Goal: Task Accomplishment & Management: Complete application form

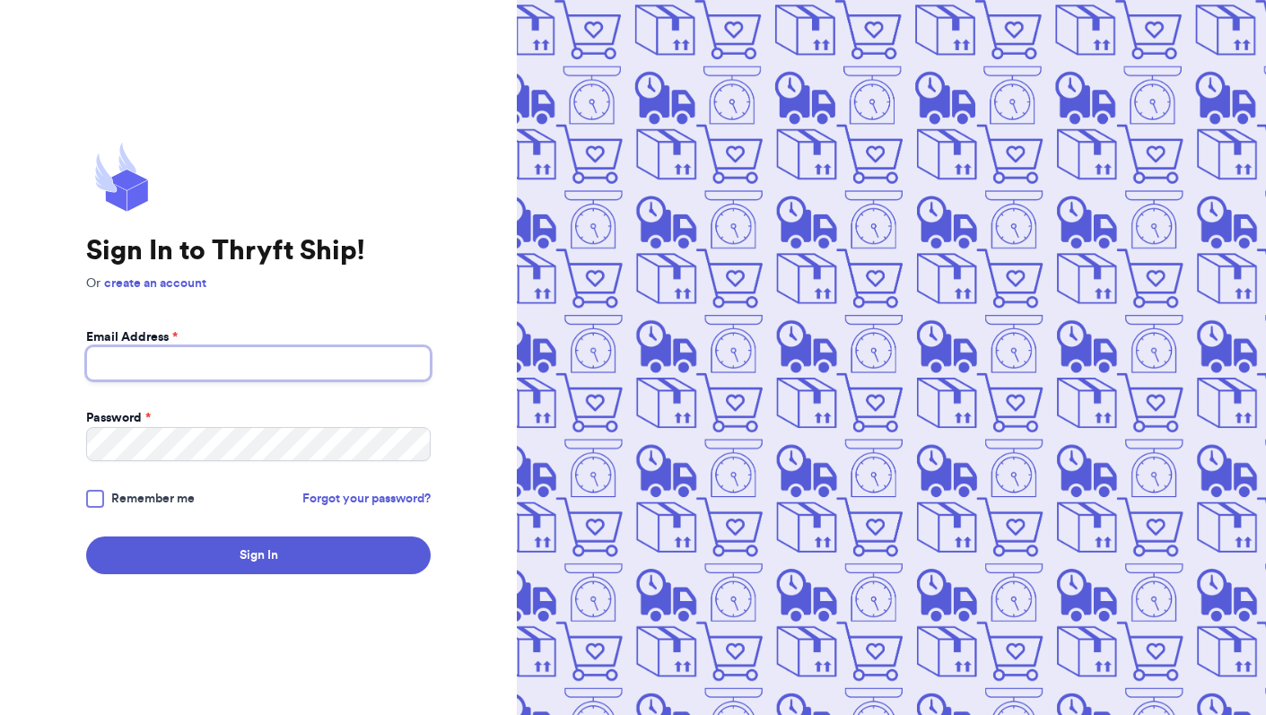
type input "[EMAIL_ADDRESS][DOMAIN_NAME]"
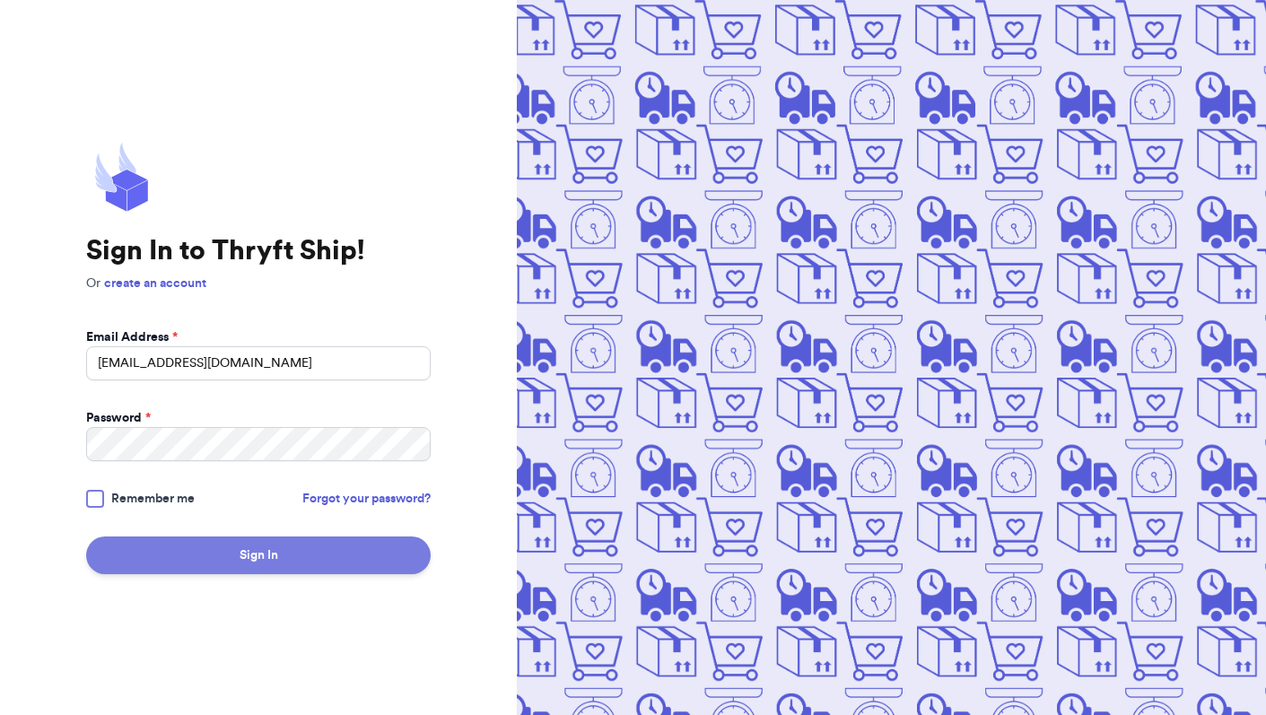
click at [252, 555] on button "Sign In" at bounding box center [258, 556] width 345 height 38
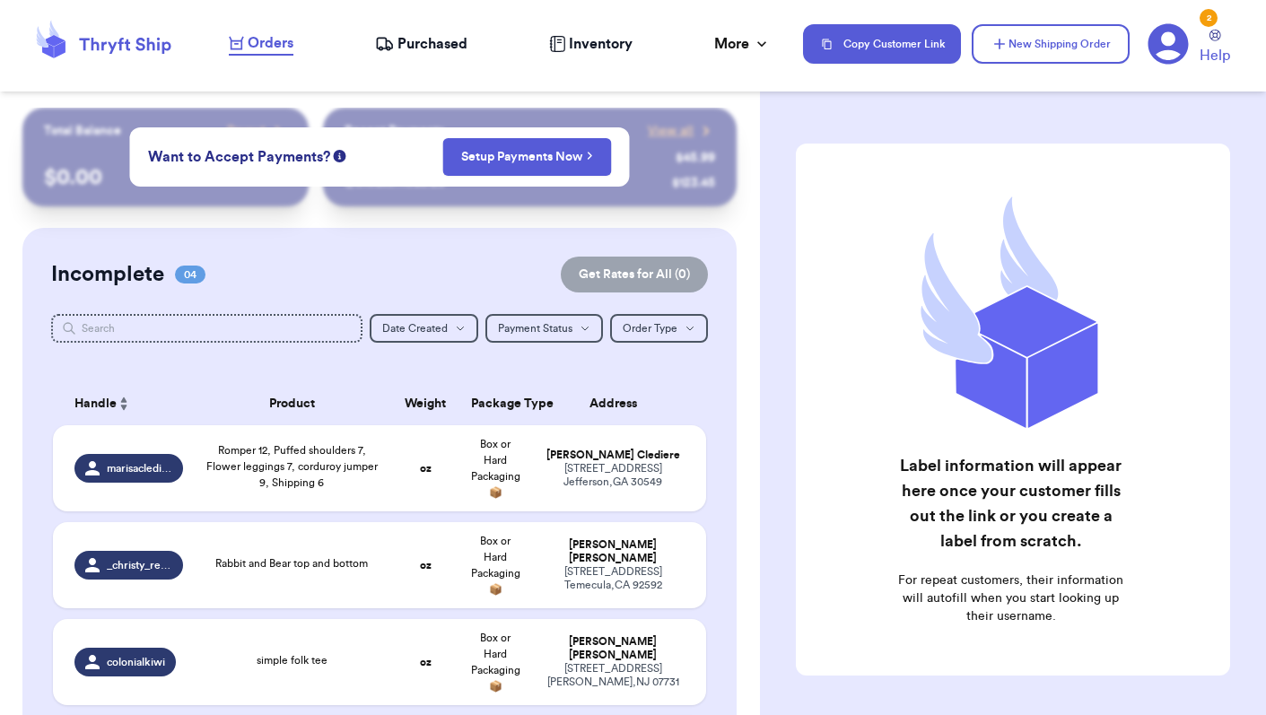
click at [585, 399] on div "Customer Link New Order Total Balance Payout $ 0.00 Recent Payments View all @ …" at bounding box center [633, 357] width 1266 height 715
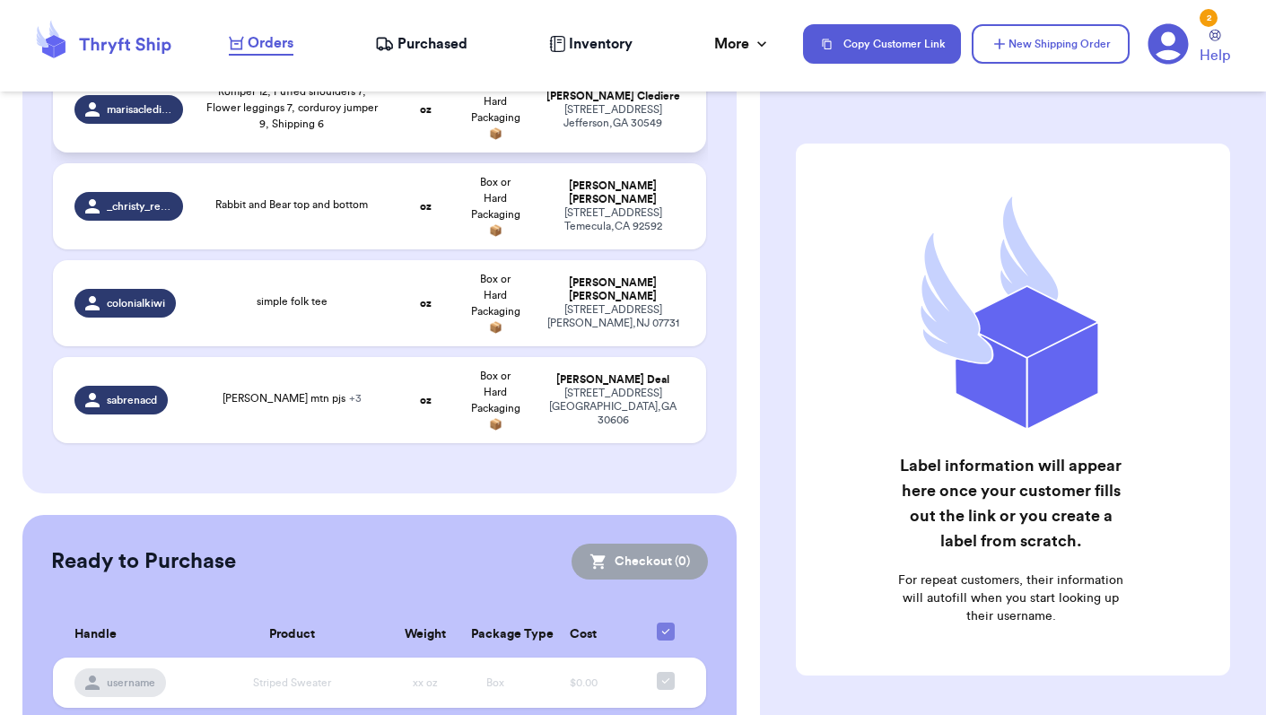
click at [206, 129] on span "Romper 12, Puffed shoulders 7, Flower leggings 7, corduroy jumper 9, Shipping 6" at bounding box center [291, 107] width 171 height 43
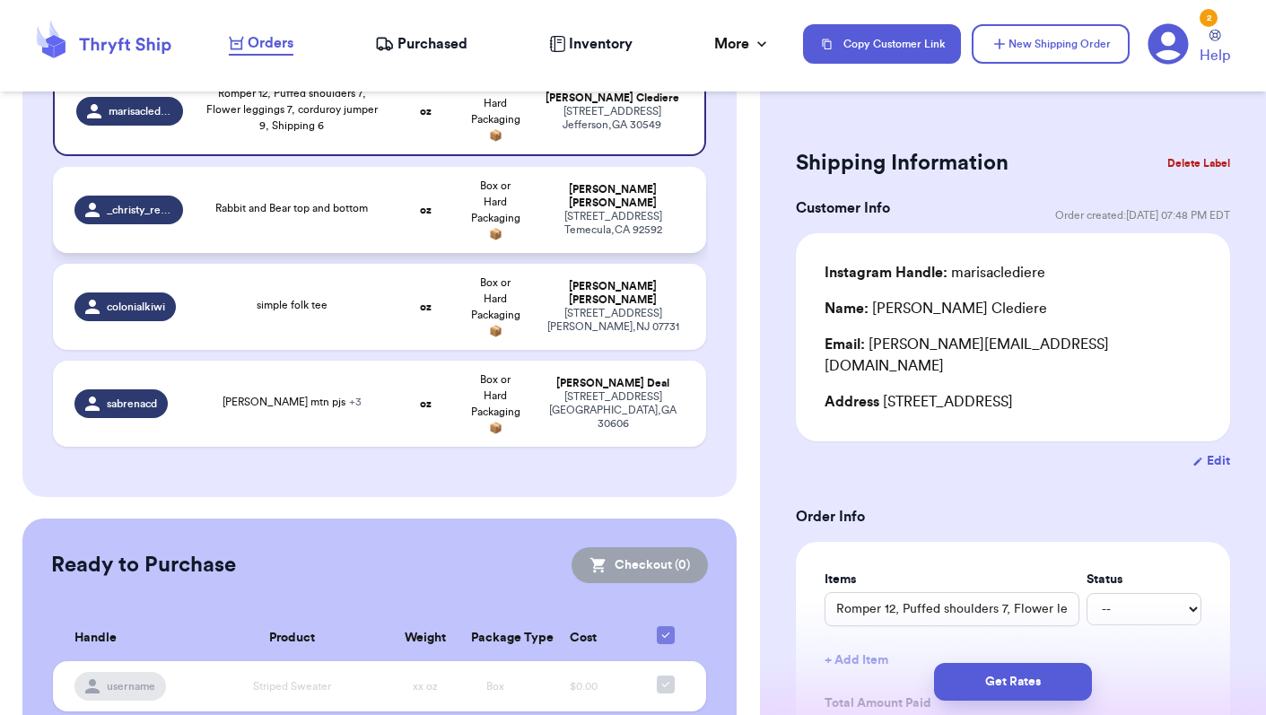
click at [215, 216] on div "Rabbit and Bear top and bottom" at bounding box center [291, 208] width 153 height 16
type input "Rabbit and Bear top and bottom"
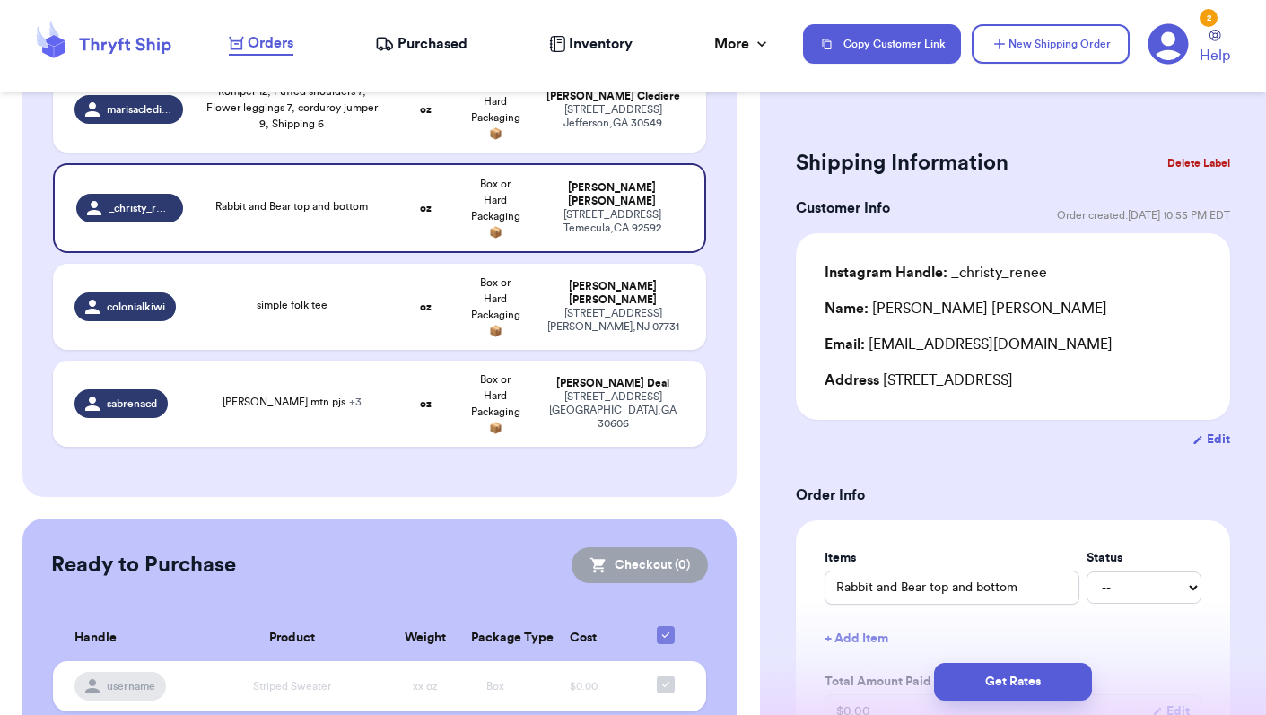
click at [264, 50] on span "Orders" at bounding box center [271, 43] width 46 height 22
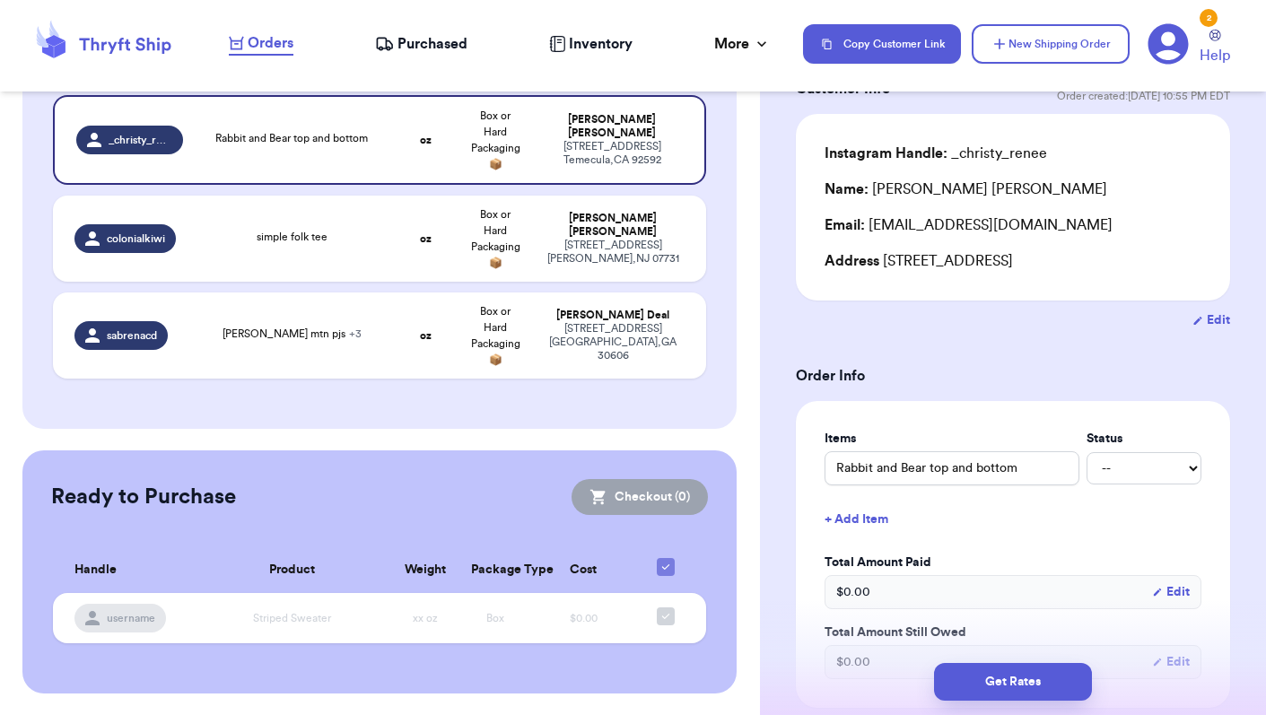
scroll to position [125, 0]
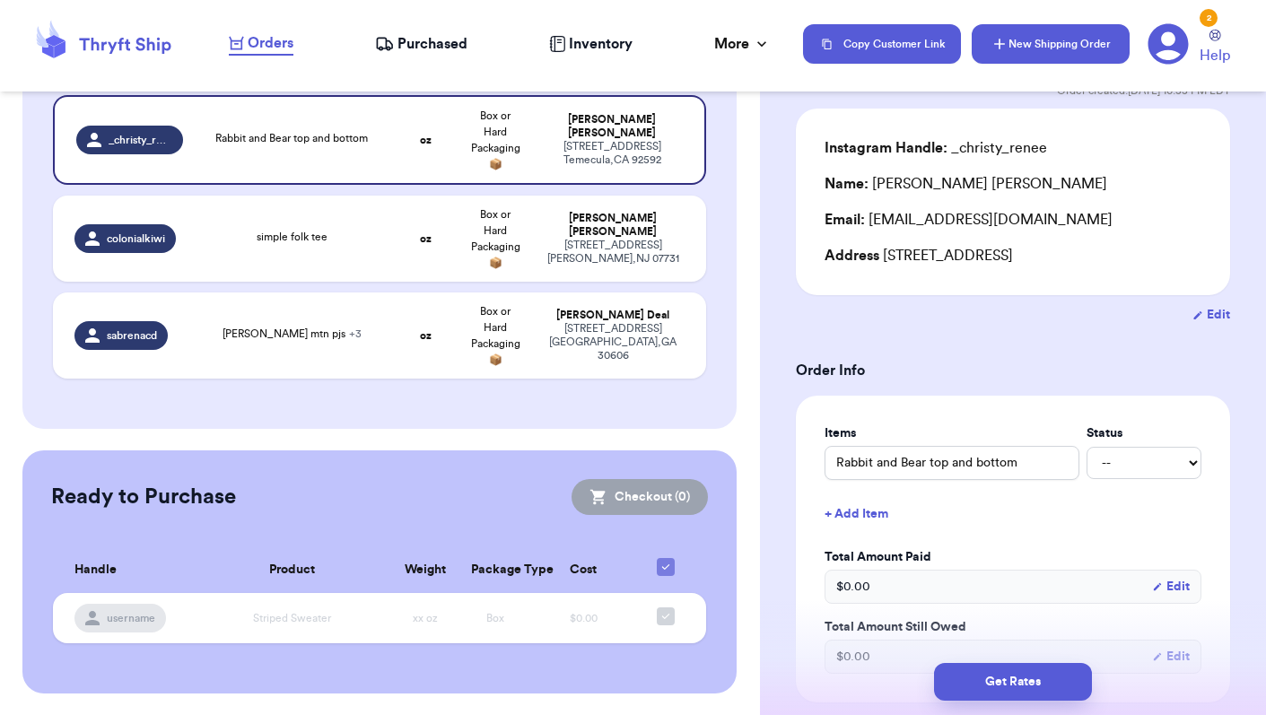
click at [1042, 43] on button "New Shipping Order" at bounding box center [1051, 43] width 158 height 39
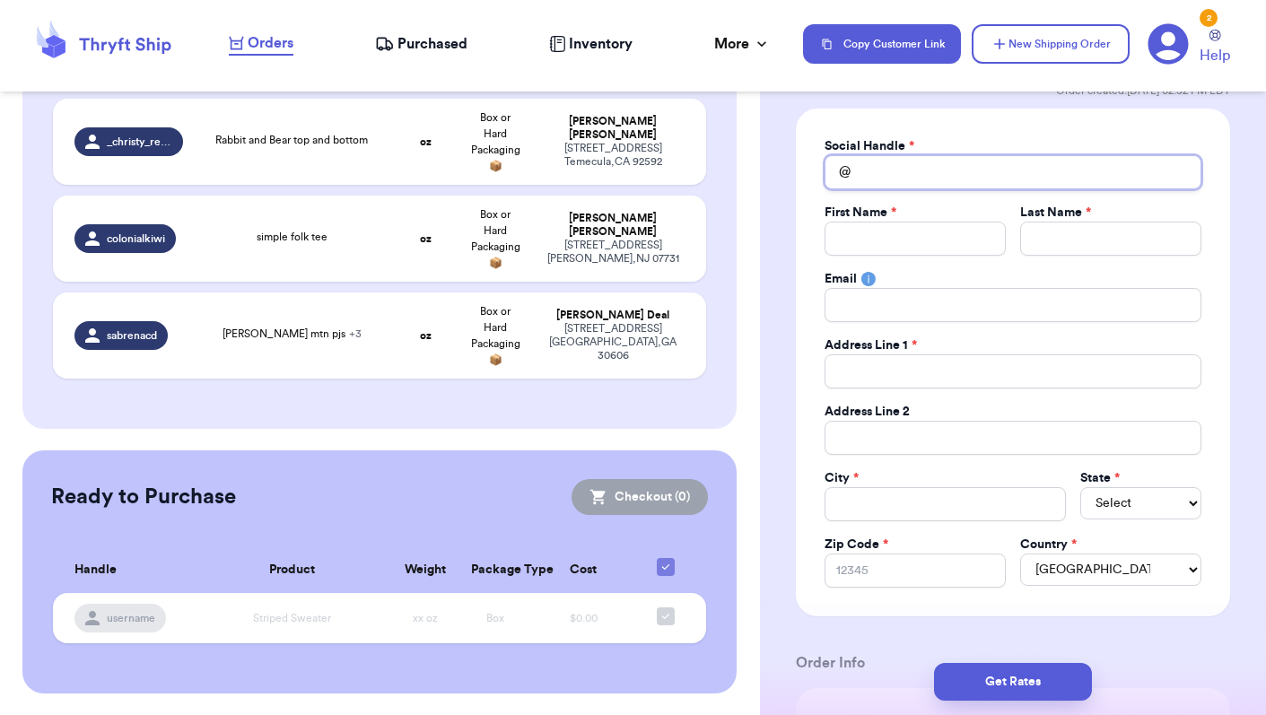
click at [889, 174] on input "Total Amount Paid" at bounding box center [1013, 172] width 377 height 34
type input "t"
type input "th"
type input "the"
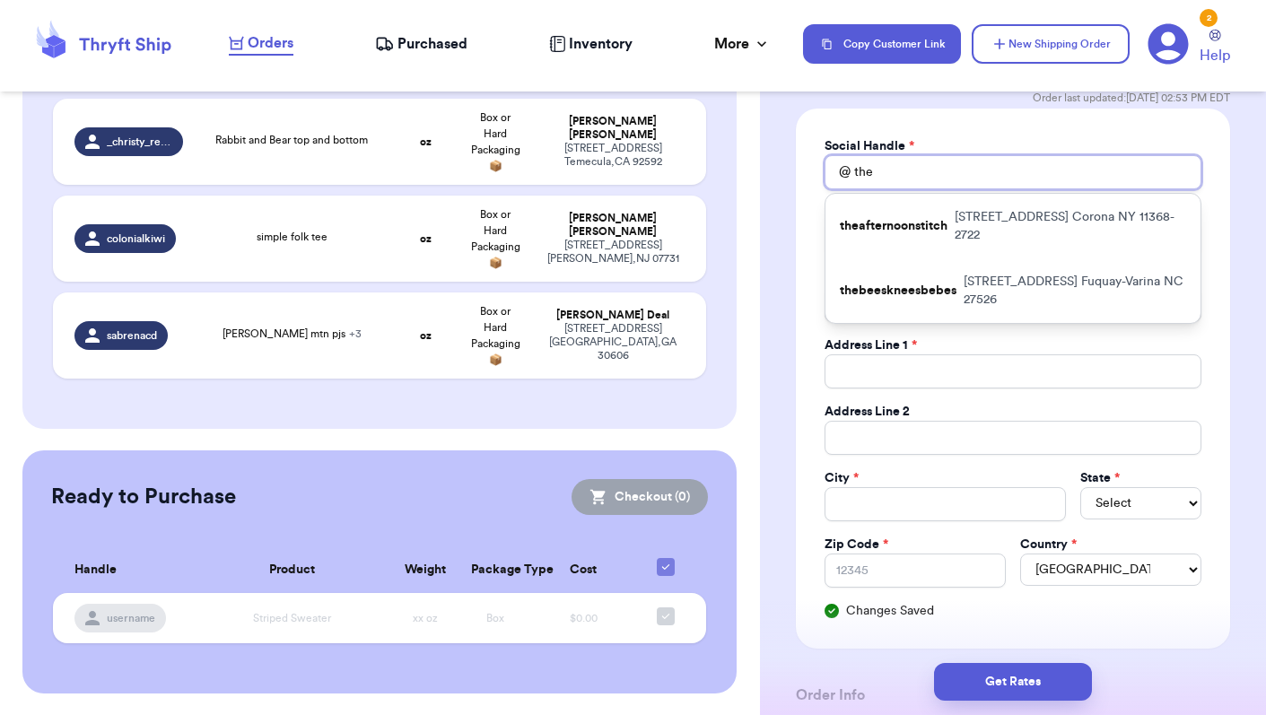
type input "thea"
type input "theac"
type input "theacr"
type input "theacro"
type input "theacroc"
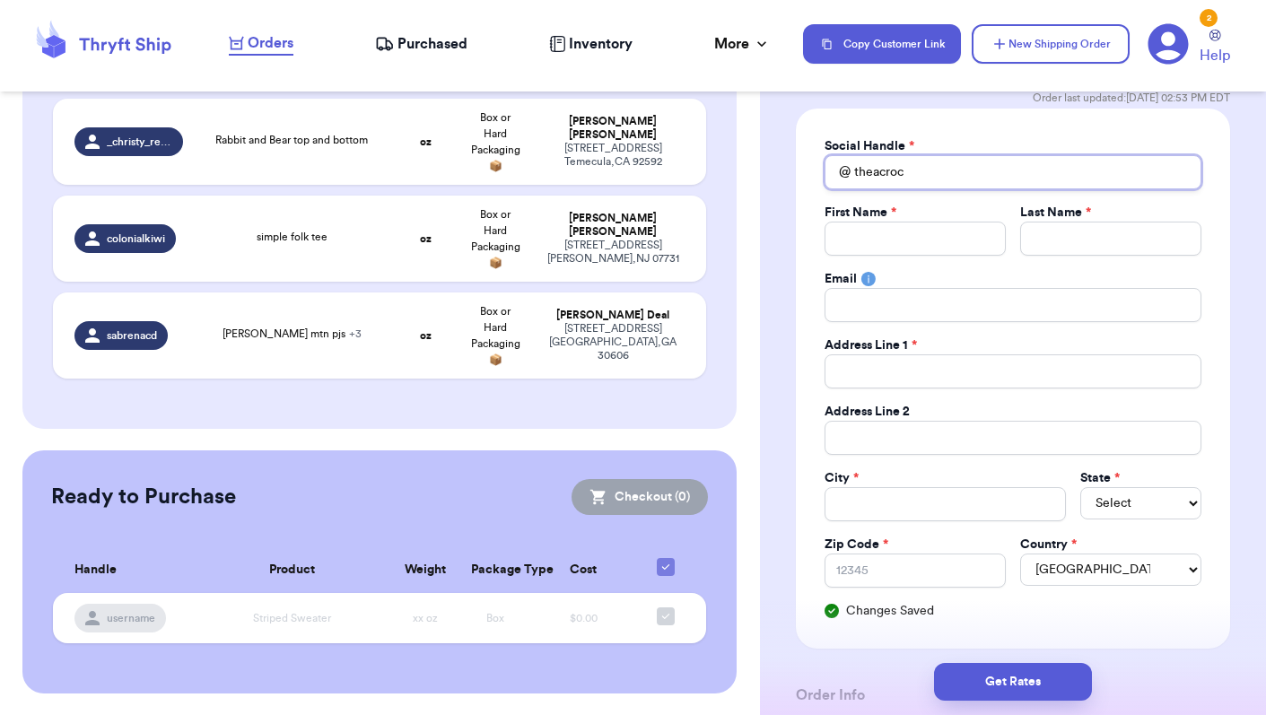
type input "theacro"
type input "theacr"
type input "theac"
type input "theaci"
type input "theac"
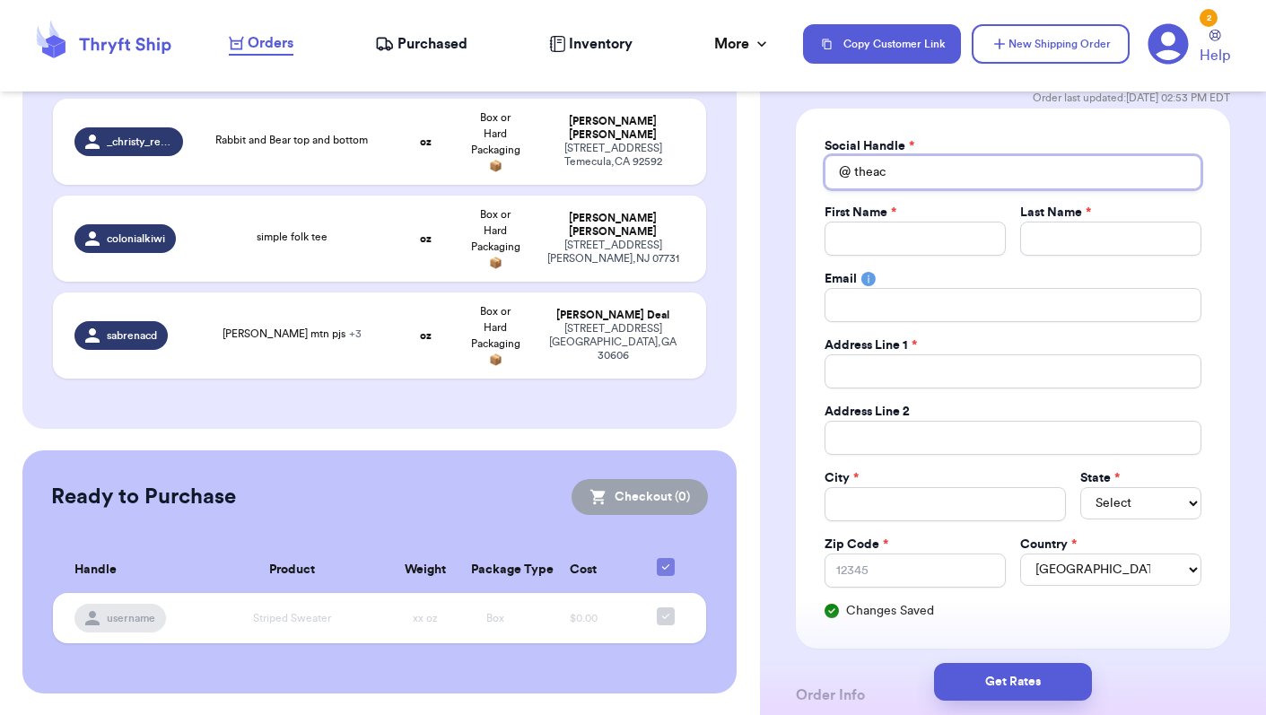
type input "theaco"
type input "theacor"
type input "theacorn"
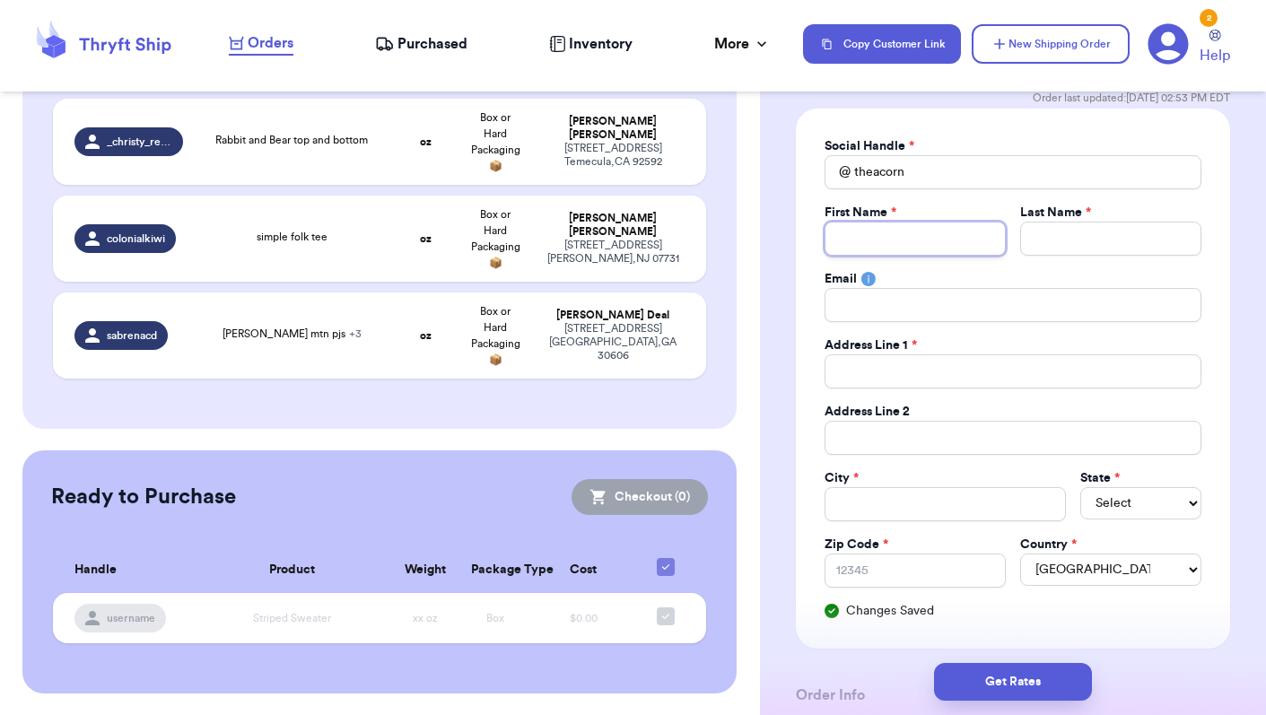
type input "S"
type input "Sa"
type input "[PERSON_NAME]"
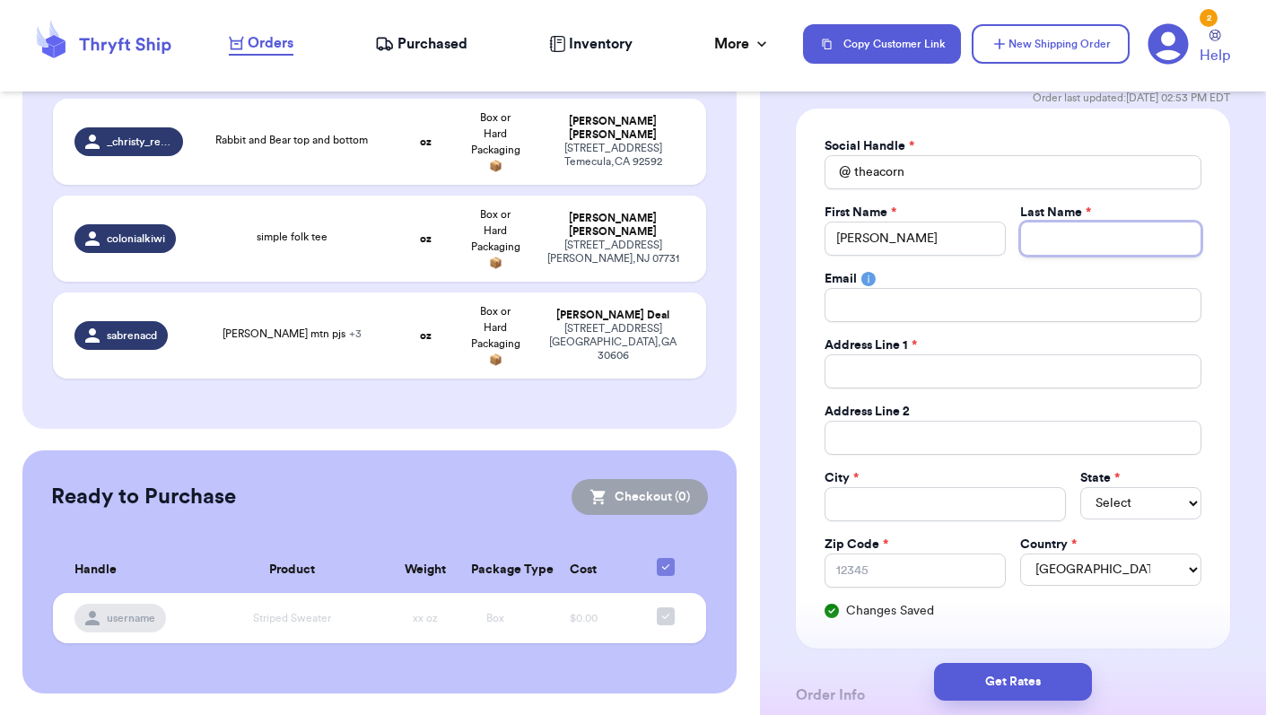
type input "J"
type input "Jo"
type input "[PERSON_NAME]"
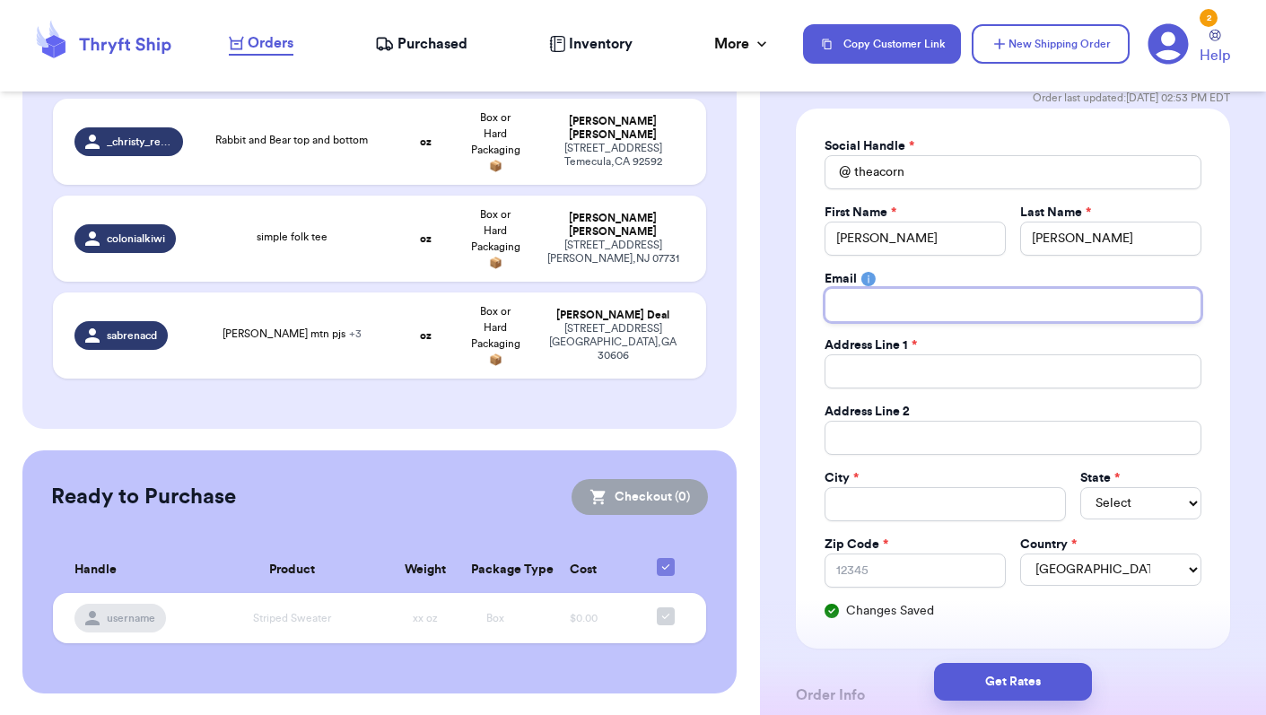
type input "t"
type input "te"
type input "tes"
type input "test"
type input "test@"
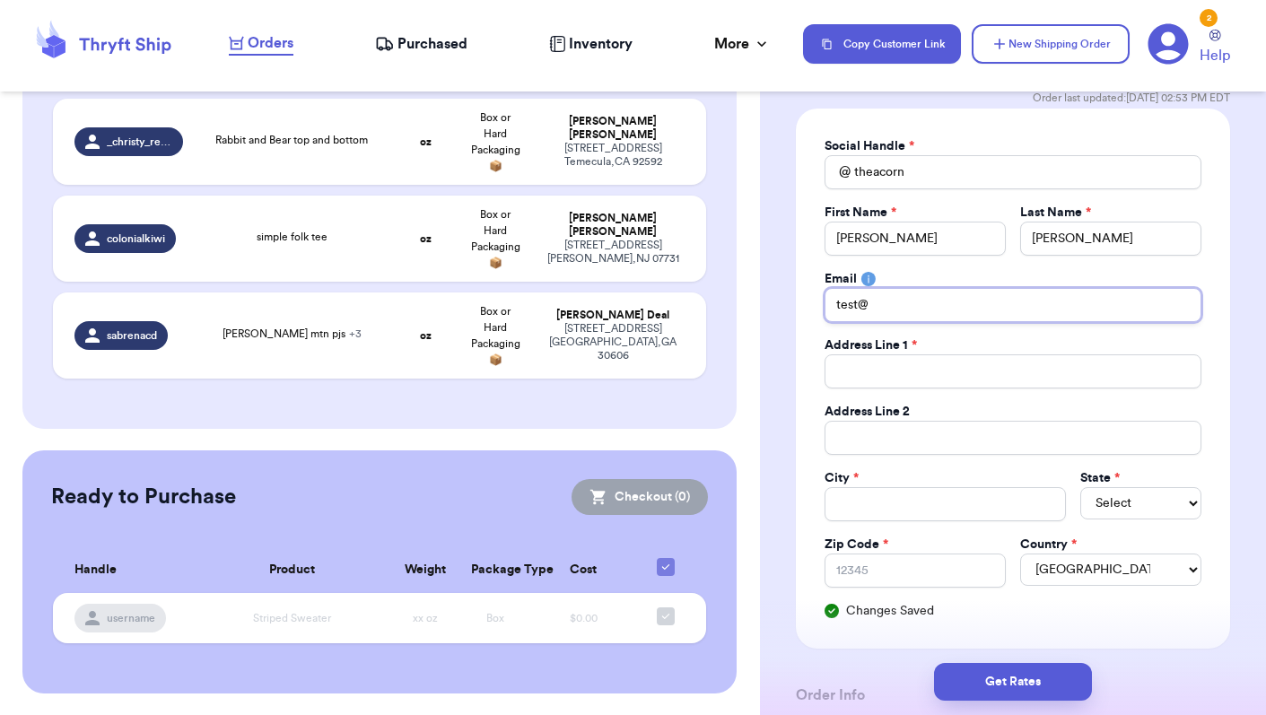
type input "test@t"
type input "test@te"
type input "test@tes"
type input "test@test"
type input "test@test."
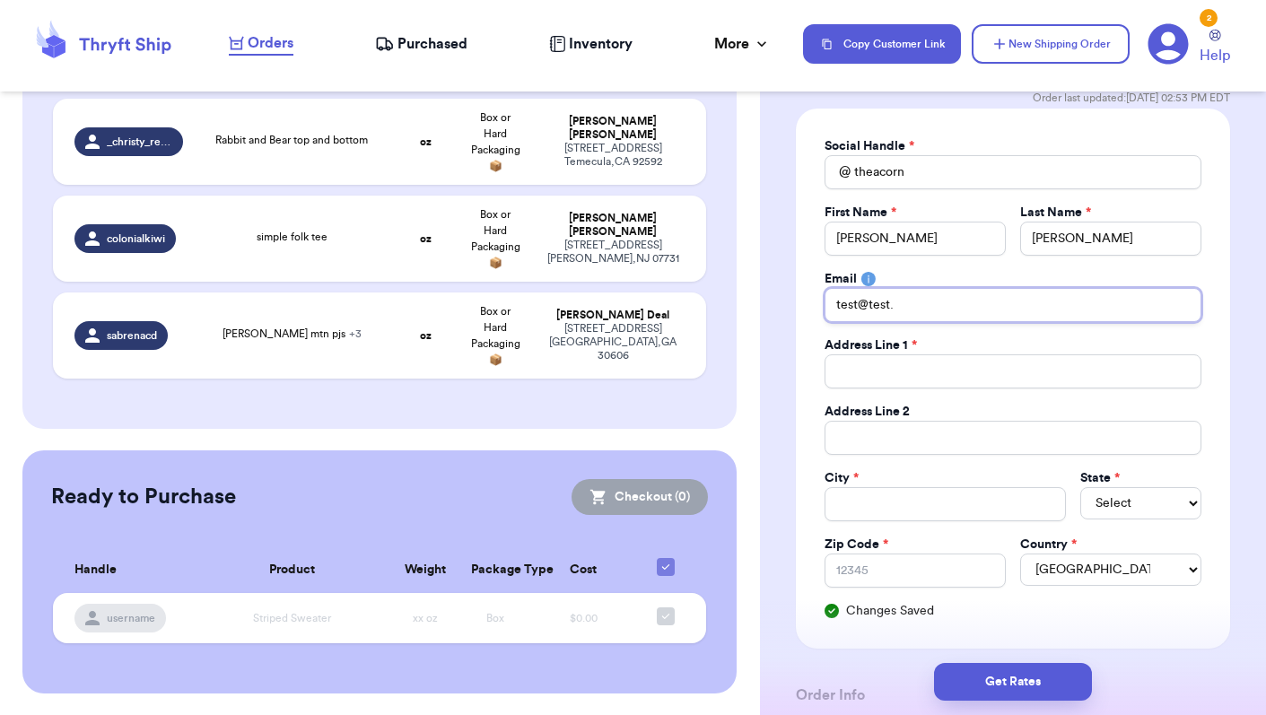
type input "test@test.c"
type input "[EMAIL_ADDRESS][DOMAIN_NAME]"
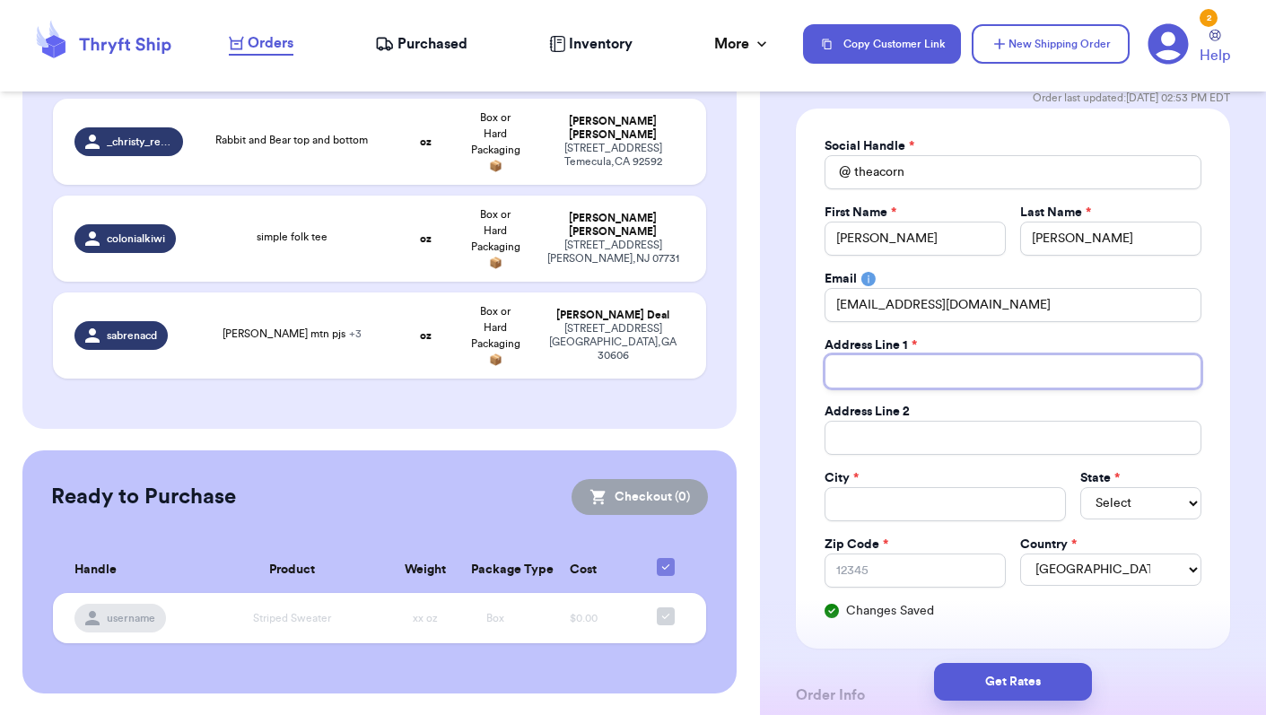
type input "1"
type input "13"
type input "134"
type input "134 T"
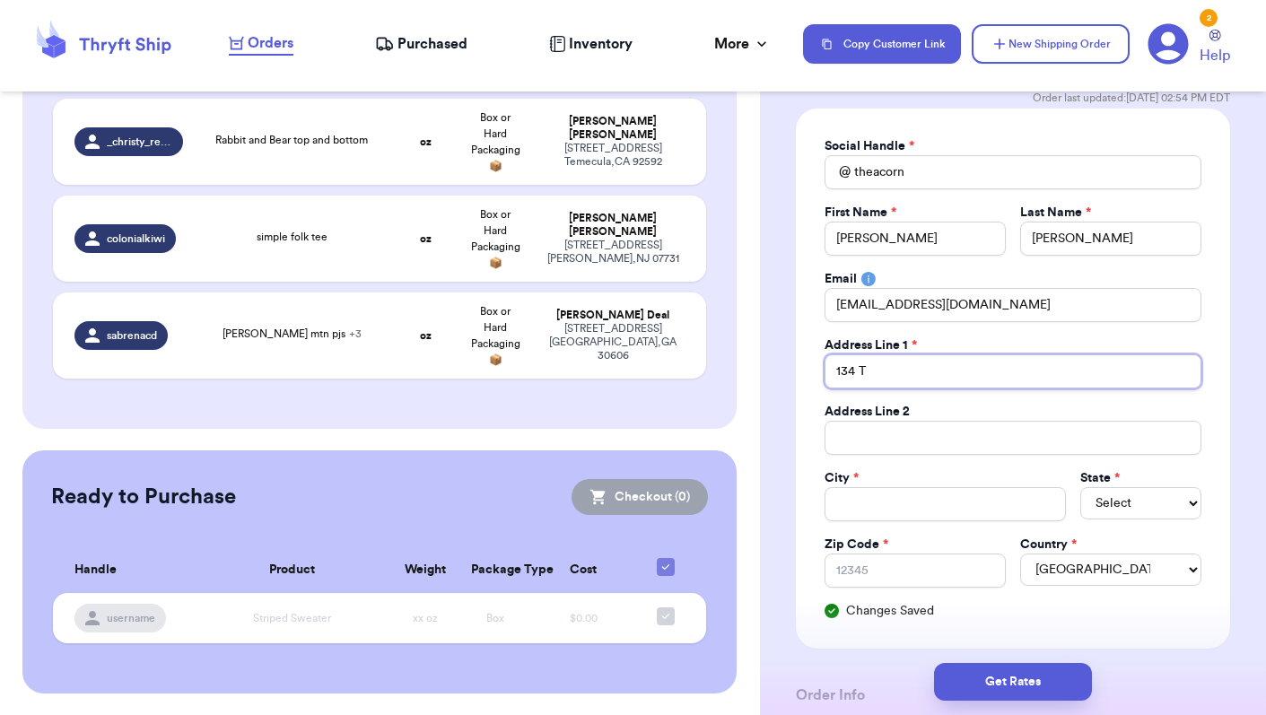
type input "134 Te"
type input "134 Tes"
type input "134 Test"
type input "134 Test R"
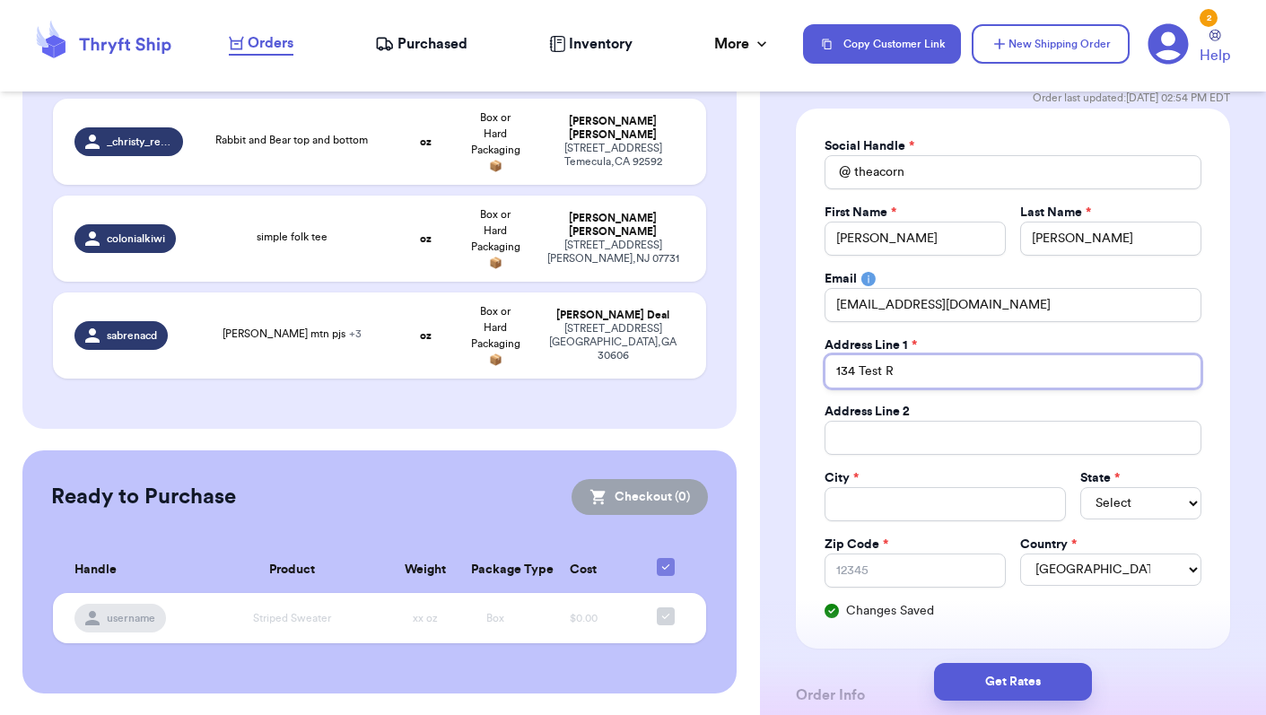
type input "134 Test RO"
type input "134 Test ROa"
type input "134 Test ROad"
type input "134 Test ROa"
type input "134 Test RO"
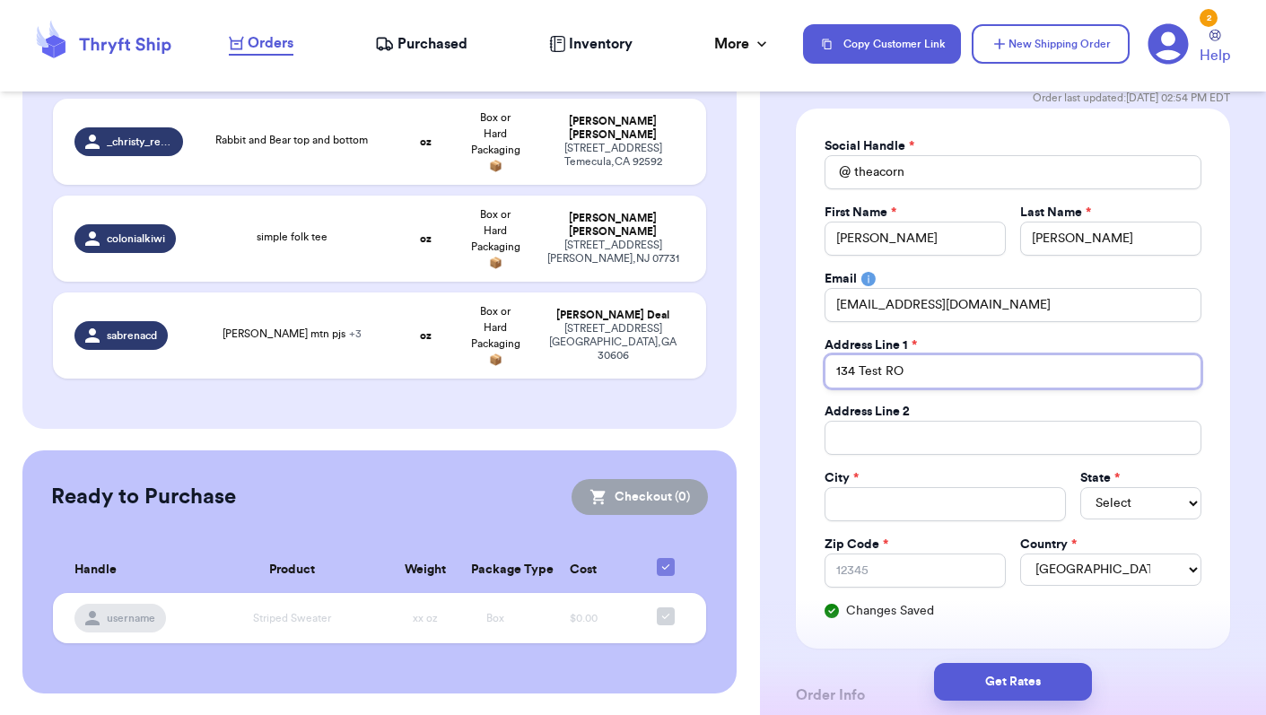
type input "134 Test R"
type input "134 Test Ro"
type input "134 Test Roa"
type input "[STREET_ADDRESS]"
type input "A"
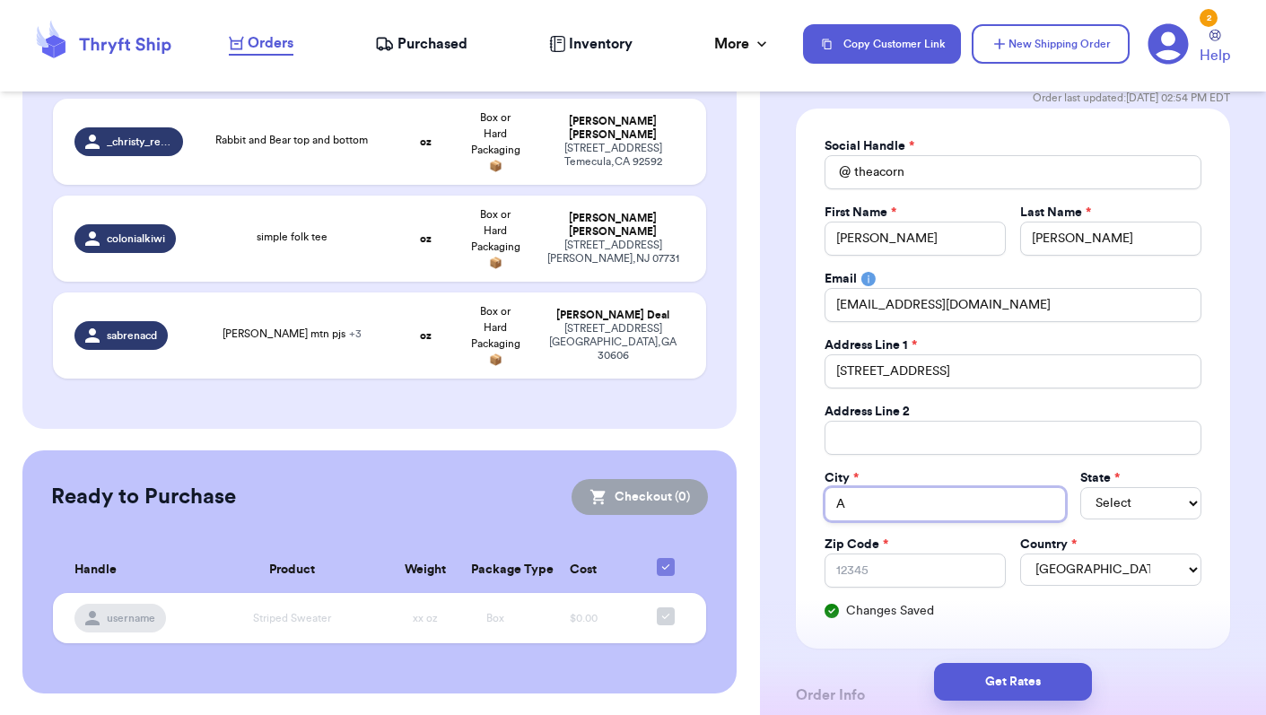
type input "Au"
type input "Aus"
type input "Aust"
type input "Austi"
type input "Austin"
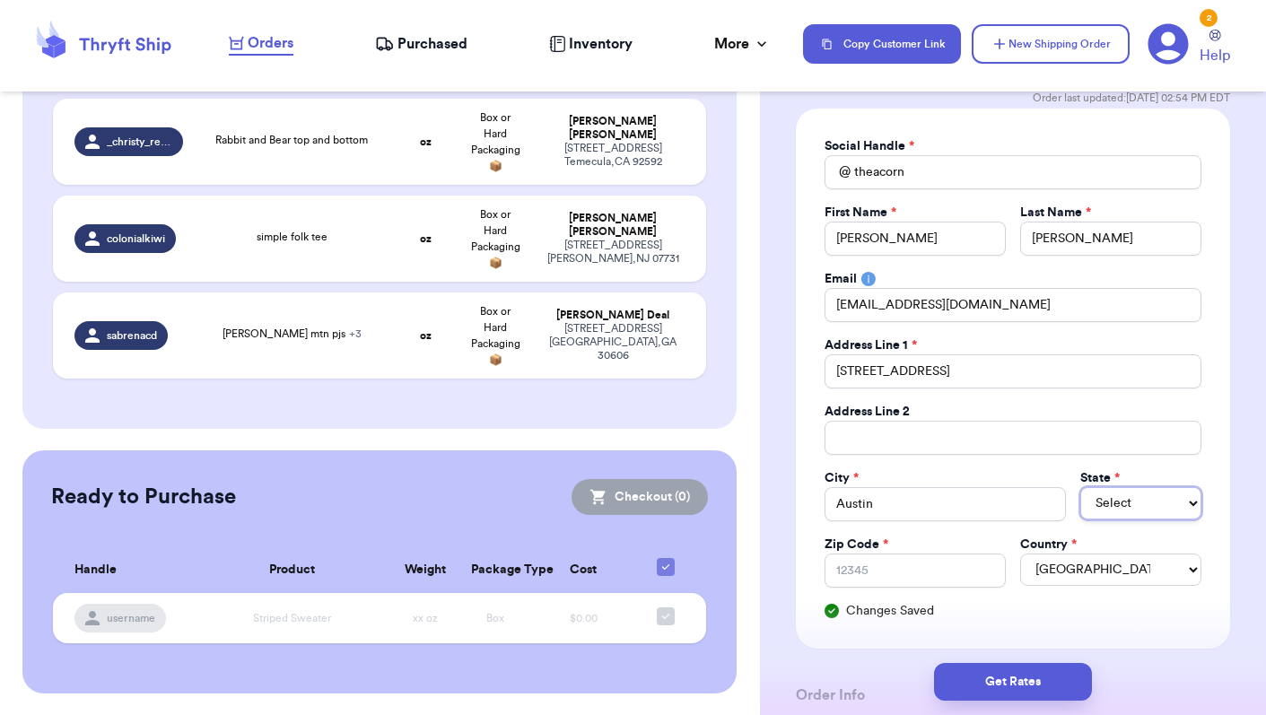
select select "TN"
type input "1"
type input "12"
type input "123"
type input "1234"
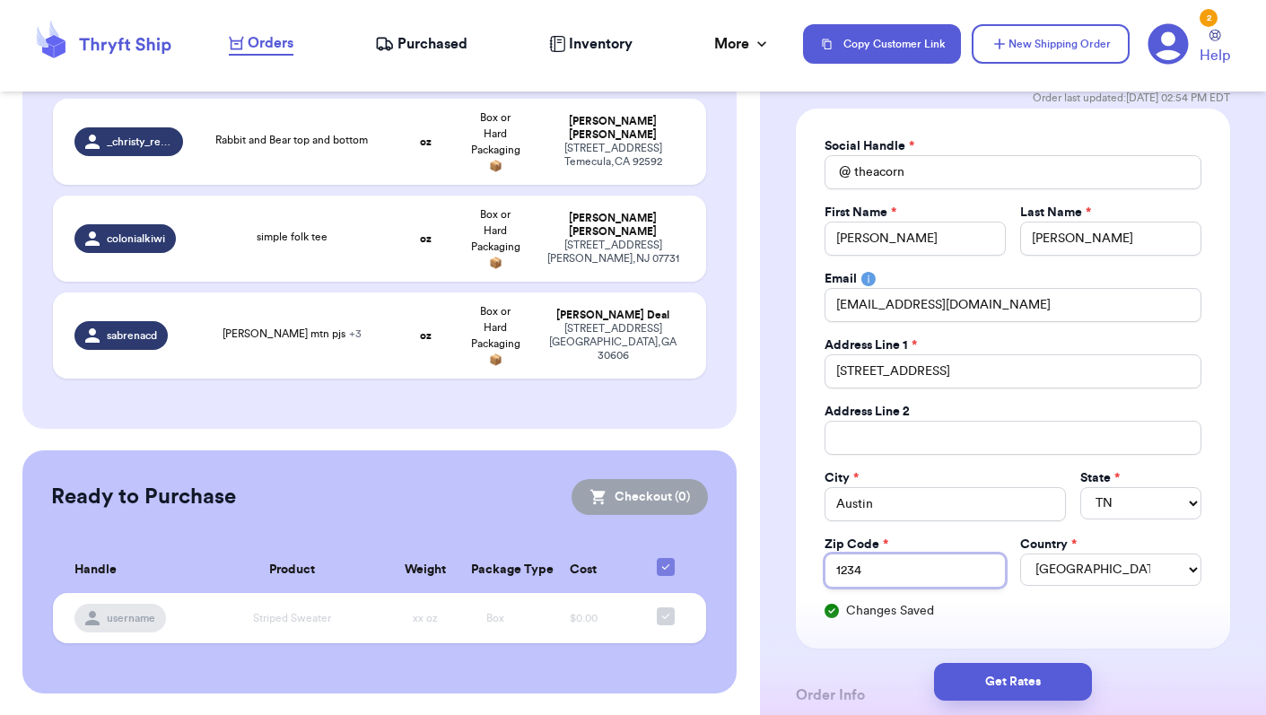
type input "12345"
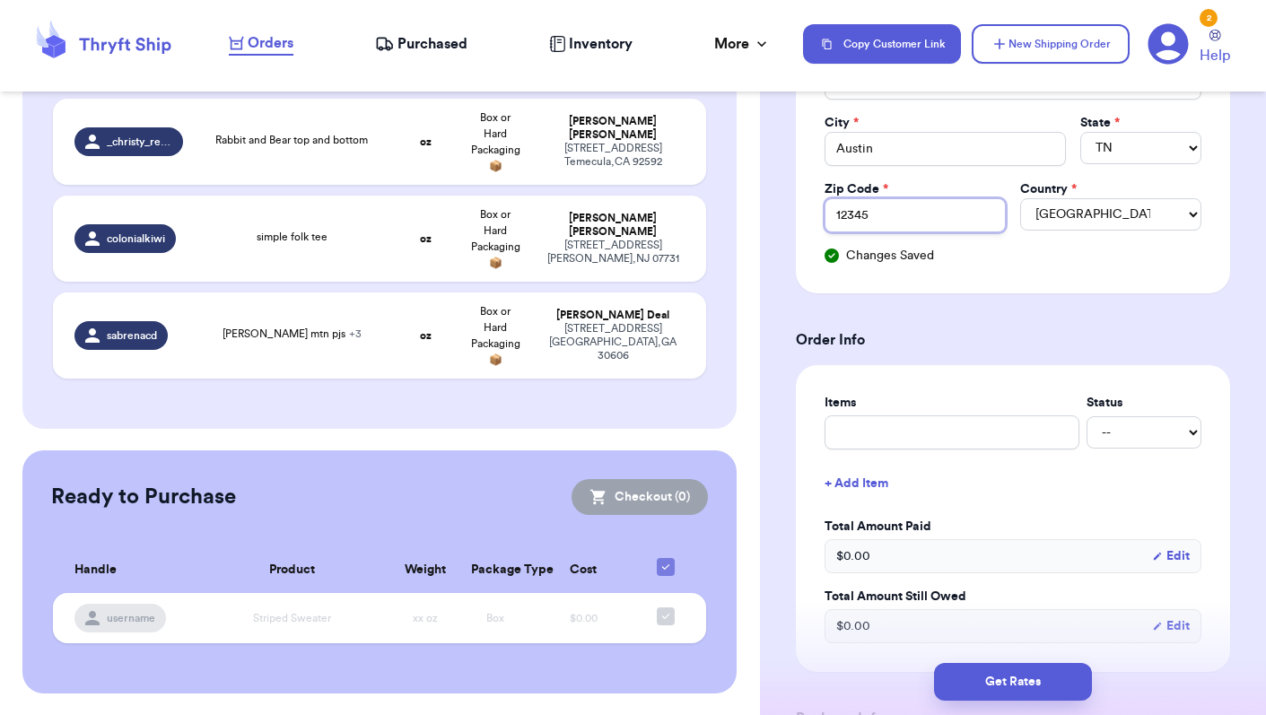
scroll to position [481, 0]
type input "12345"
type input "H"
type input "HA"
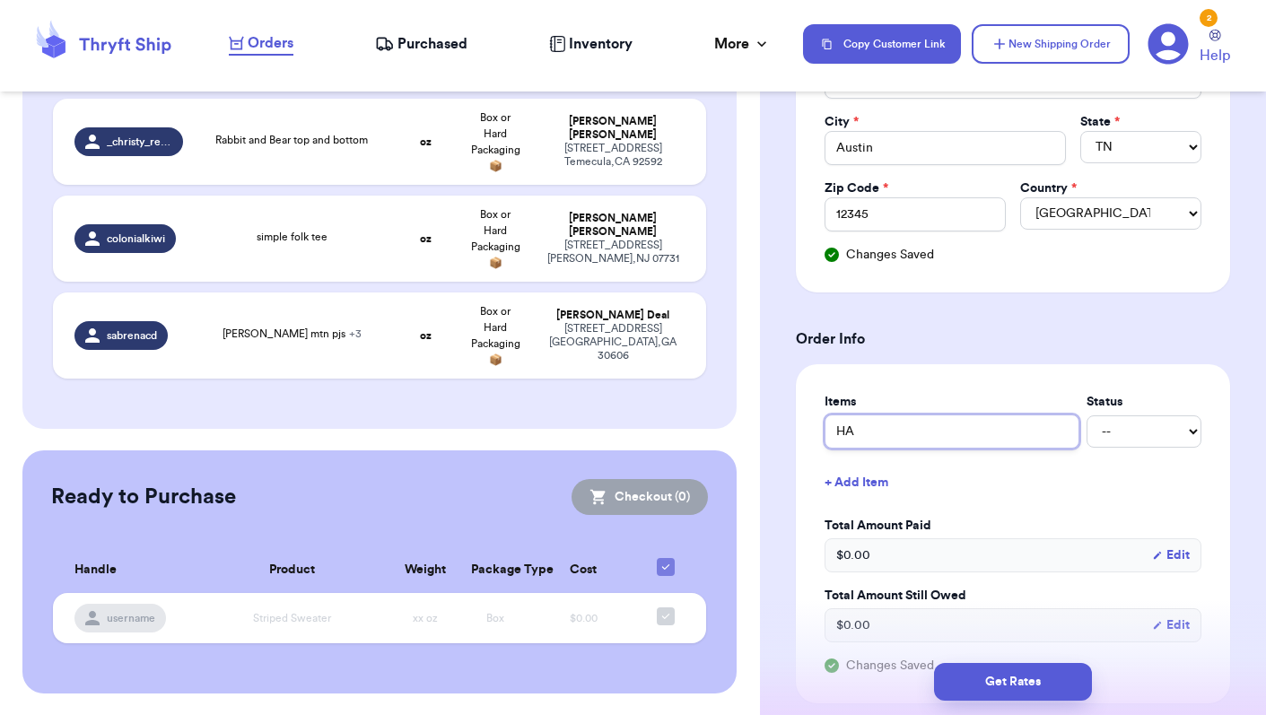
type input "HA D"
type input "HA"
type input "HA D"
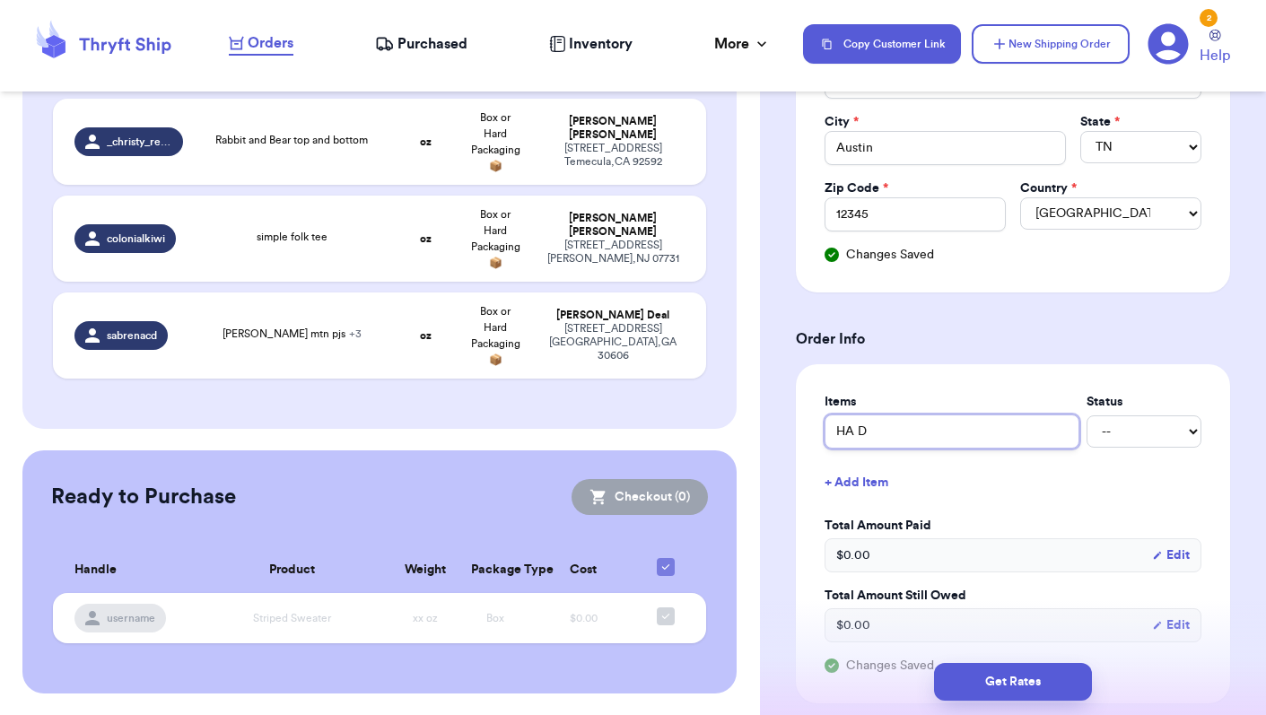
type input "HA Dr"
type input "HA Dre"
type input "HA Dres"
type input "HA Dress"
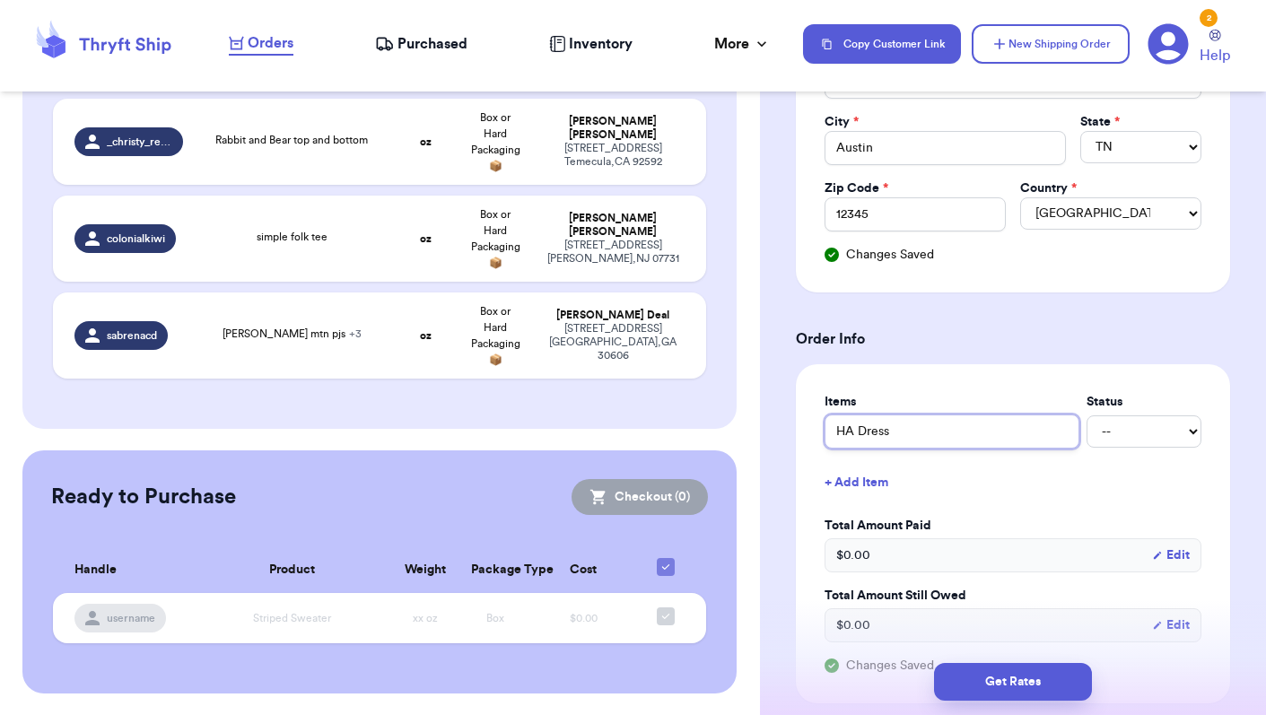
type input "HA Dress 3"
type input "HA Dress 3T"
click at [882, 483] on button "+ Add Item" at bounding box center [1012, 482] width 391 height 39
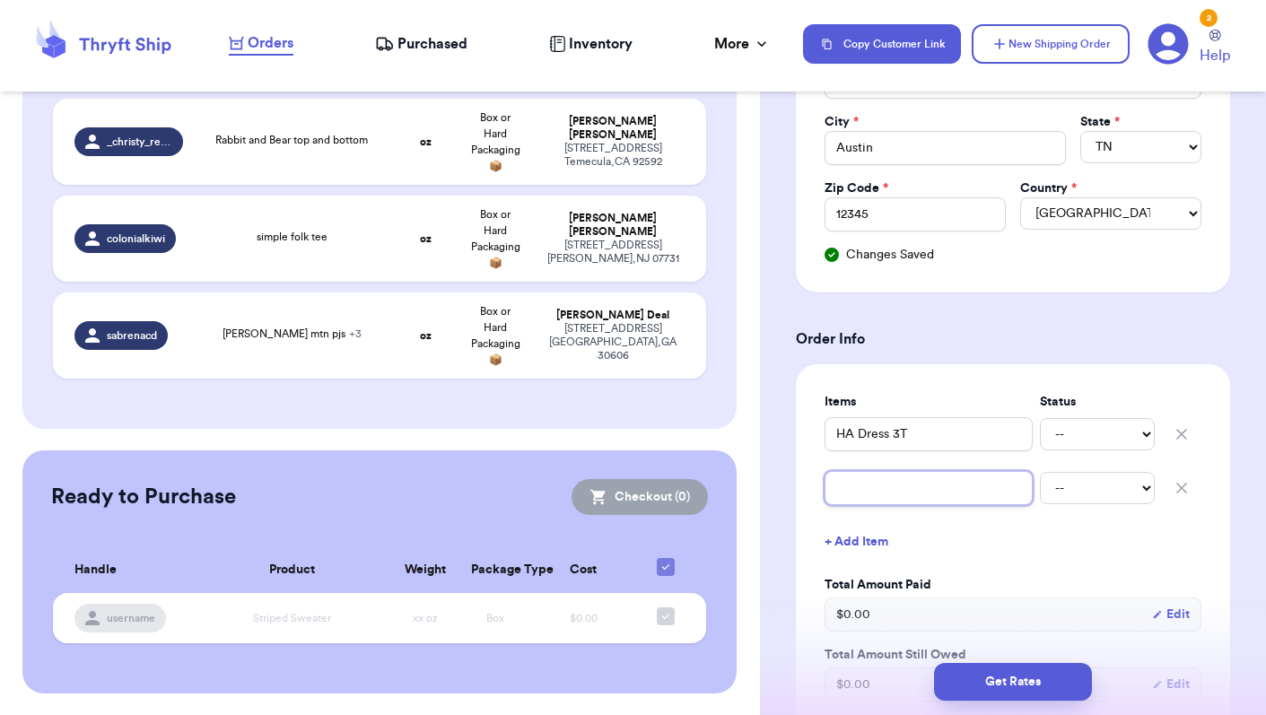
type input "Z"
type input "Za"
type input "Zar"
type input "Zara"
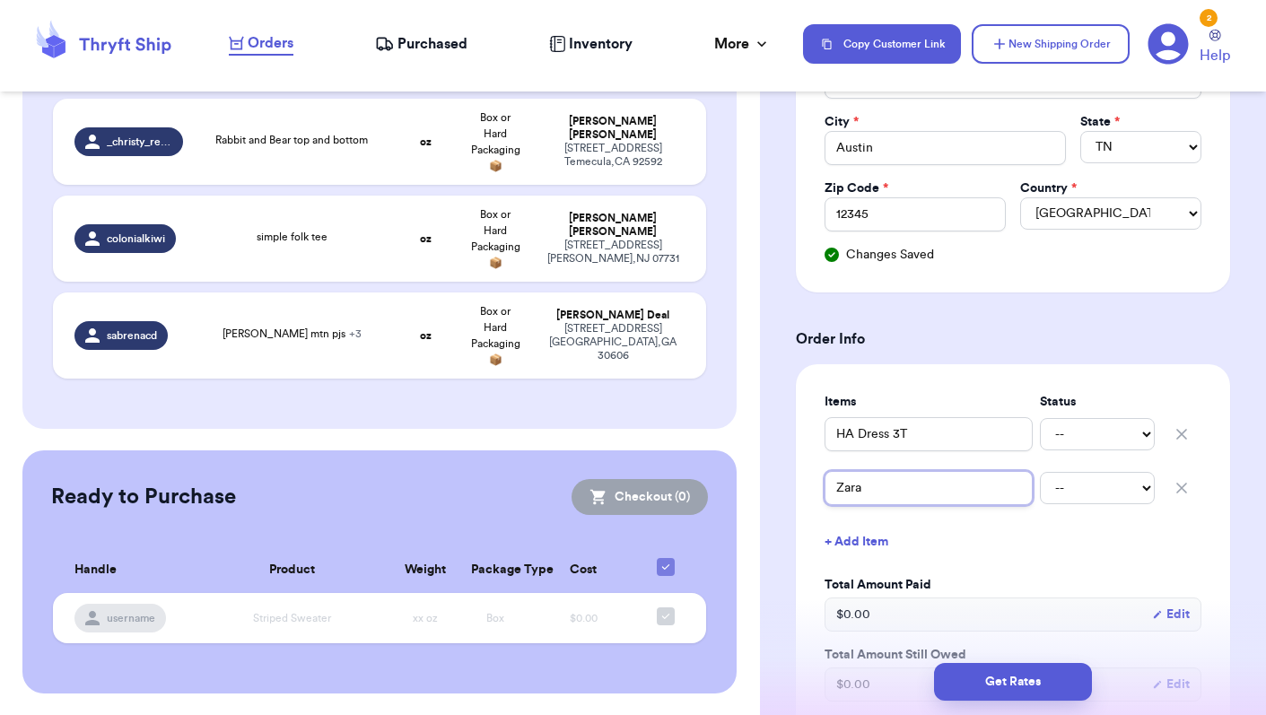
type input "[PERSON_NAME] s"
type input "Zara st"
type input "Zara str"
type input "Zara stri"
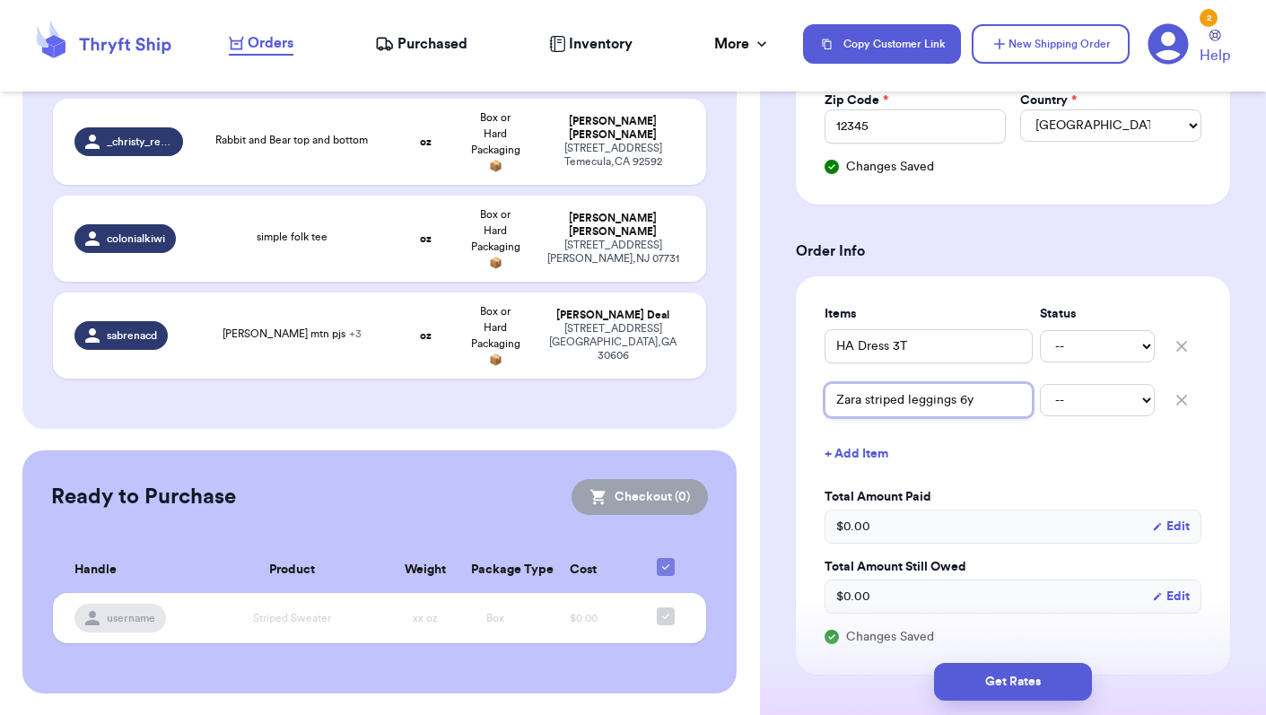
scroll to position [572, 0]
click at [905, 595] on div "$ 0.00 Edit" at bounding box center [1013, 594] width 377 height 34
click at [859, 591] on span "$ 0.00" at bounding box center [853, 594] width 34 height 18
click at [1186, 597] on button "Edit" at bounding box center [1171, 594] width 38 height 18
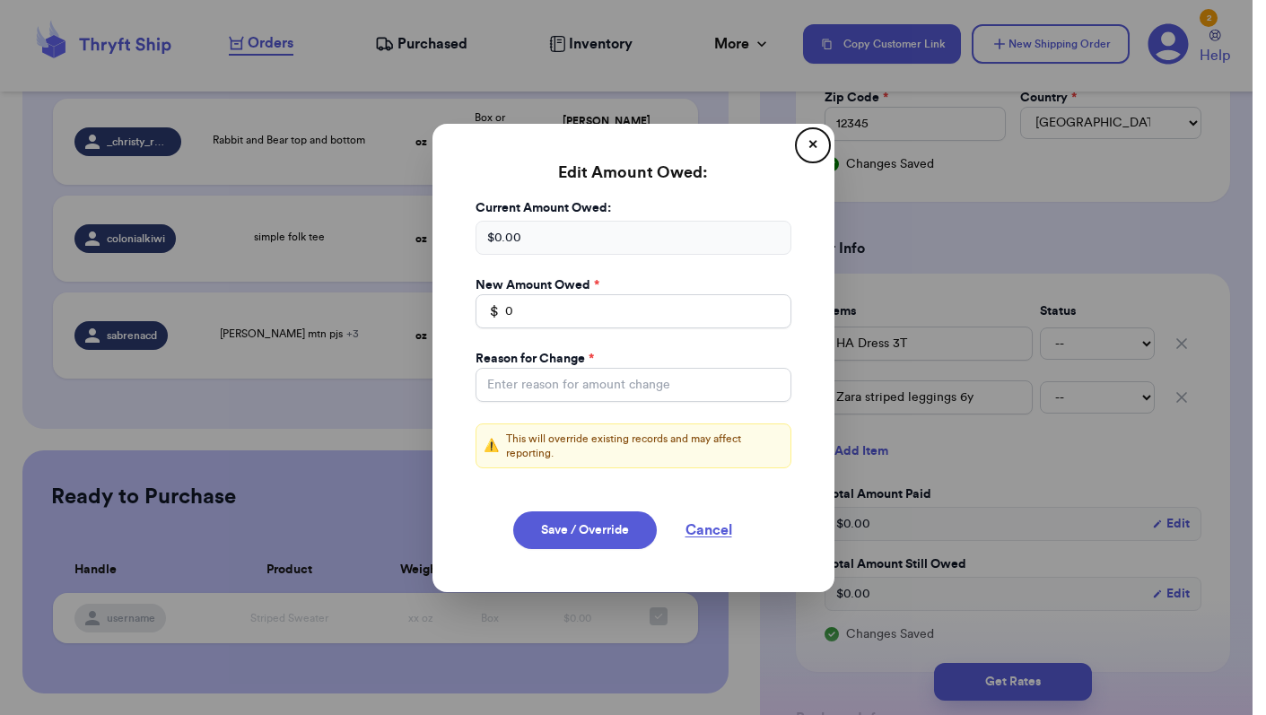
click at [1045, 263] on button "close" at bounding box center [633, 357] width 1266 height 715
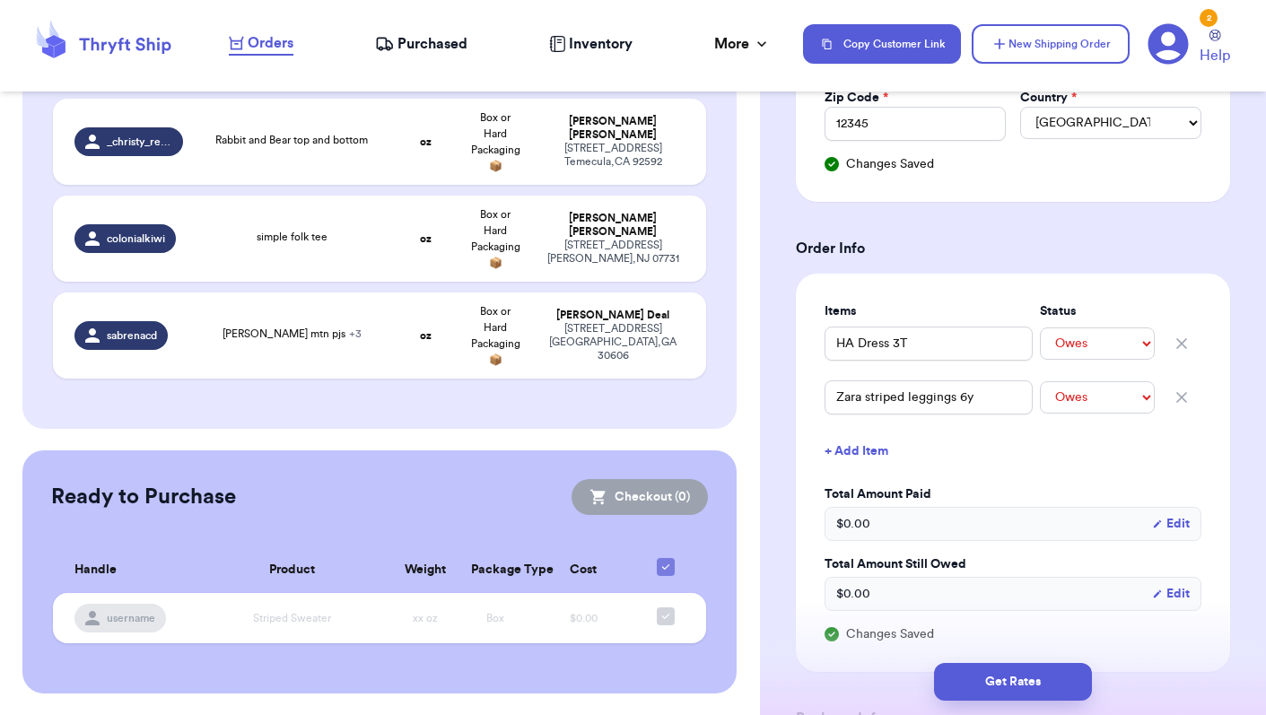
click at [892, 593] on div "$ 0.00 Edit" at bounding box center [1013, 594] width 377 height 34
click at [1184, 597] on button "Edit" at bounding box center [1171, 594] width 38 height 18
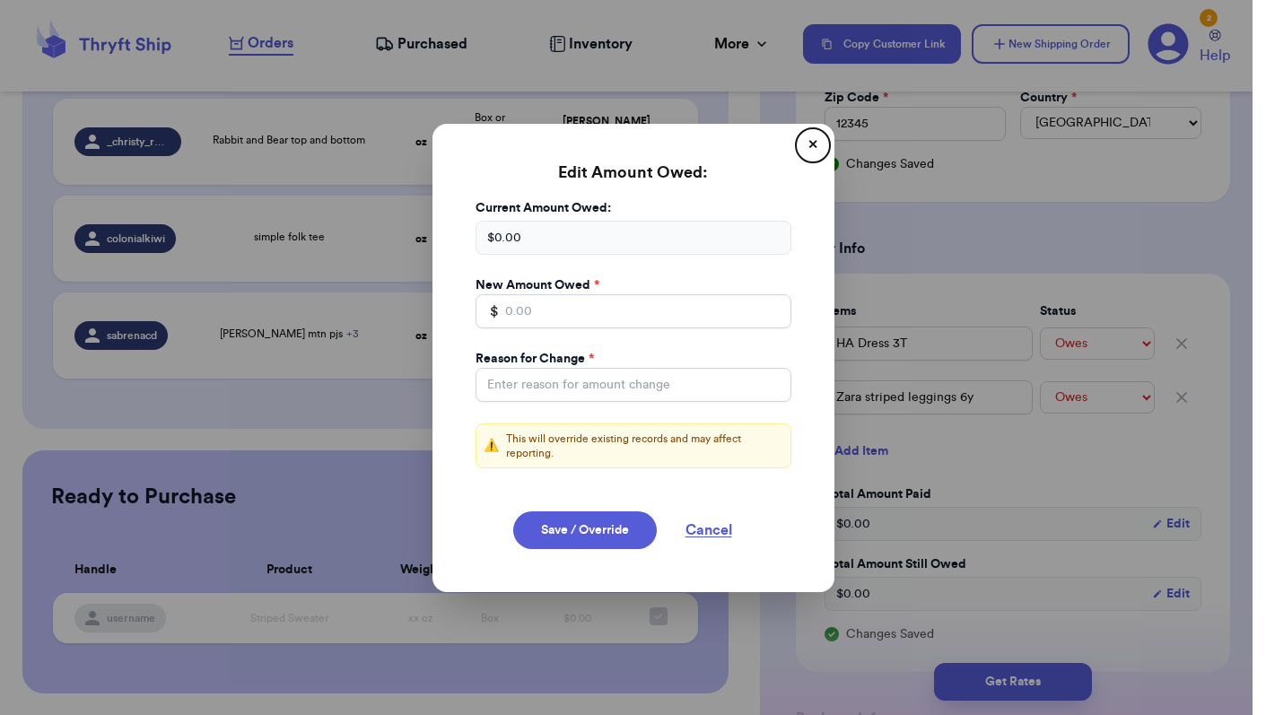
click at [812, 130] on div "Edit Amount Owed: ✕ Current Amount Owed: $ 0.00 New Amount Owed * $ Reason for …" at bounding box center [633, 358] width 402 height 468
click at [808, 144] on button "✕" at bounding box center [813, 145] width 29 height 29
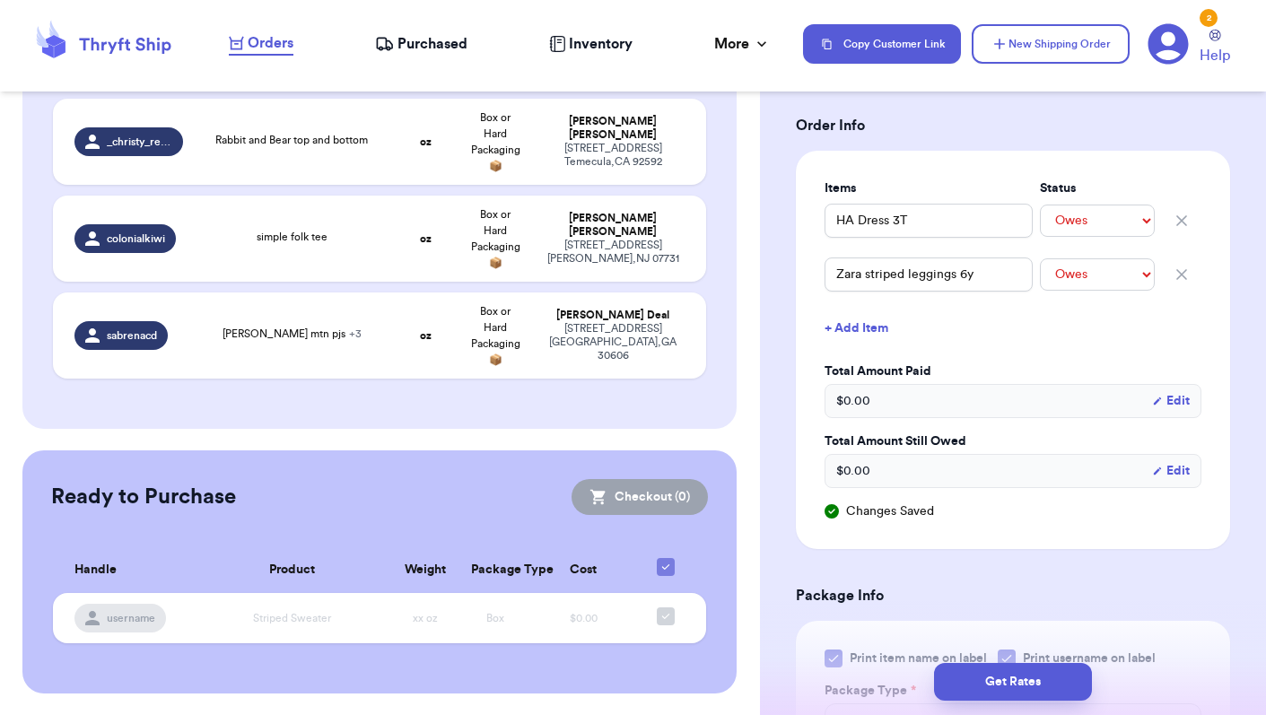
scroll to position [693, 0]
click at [920, 280] on input "Zara striped leggings 6y" at bounding box center [929, 276] width 208 height 34
click at [1016, 280] on input "Zara striped leggings 6y" at bounding box center [929, 276] width 208 height 34
click at [1014, 275] on input "Zara striped leggings 6y" at bounding box center [929, 276] width 208 height 34
click at [1185, 404] on button "Edit" at bounding box center [1171, 403] width 38 height 18
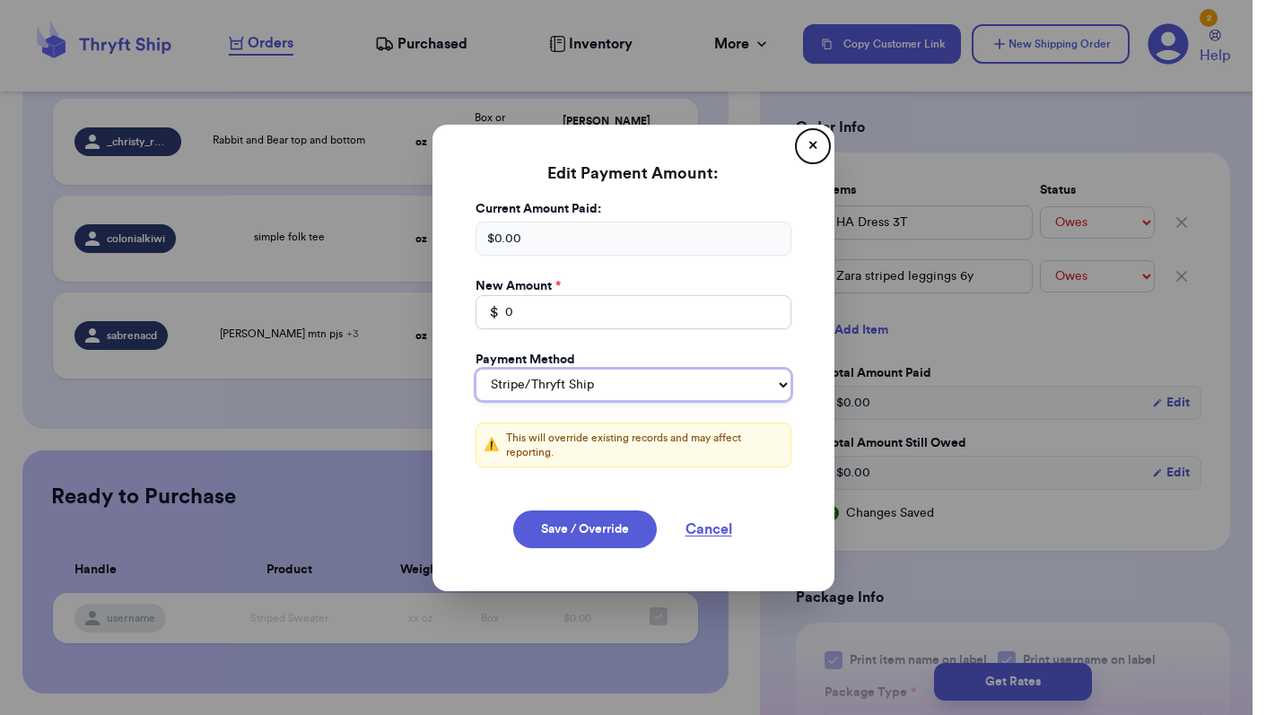
click at [558, 386] on select "Stripe/Thryft Ship Venmo Cash App PayPal Zelle Cash Other" at bounding box center [634, 385] width 316 height 32
click at [552, 239] on div "$ 0.00" at bounding box center [634, 239] width 316 height 34
click at [524, 242] on div "$ 0.00" at bounding box center [634, 239] width 316 height 34
click at [520, 323] on input "0" at bounding box center [634, 312] width 316 height 34
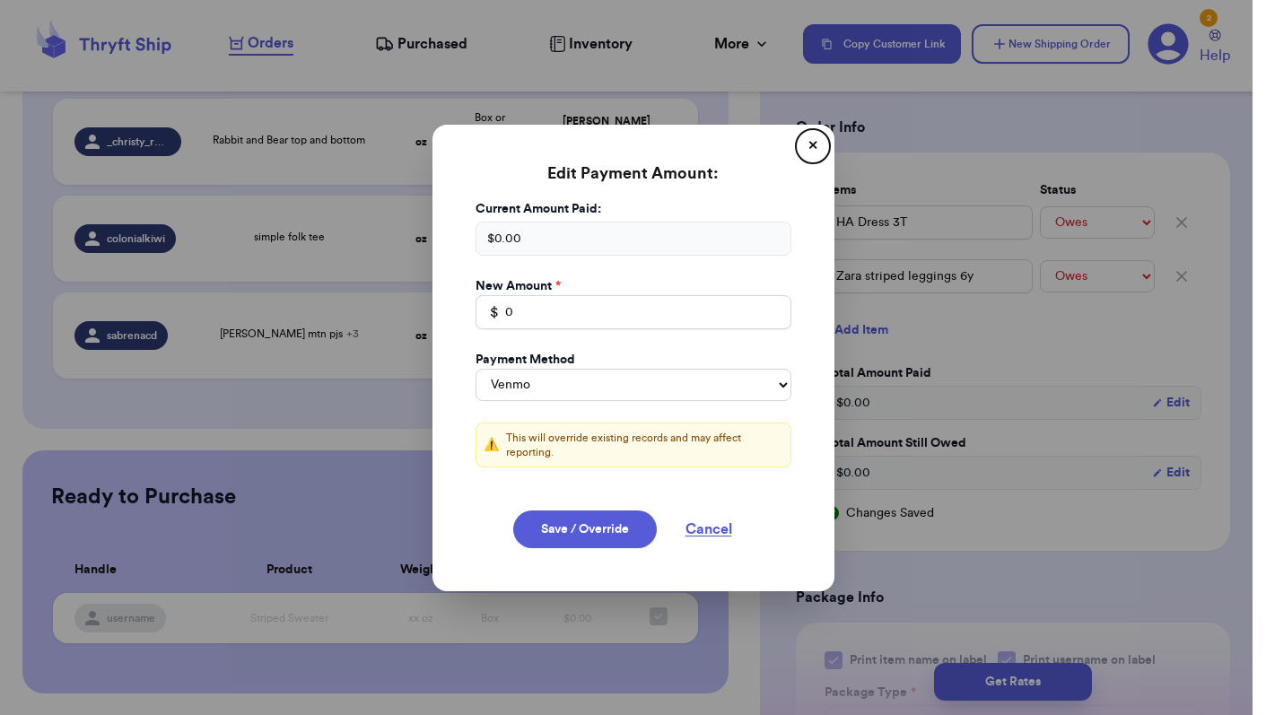
click at [811, 153] on button "✕" at bounding box center [813, 146] width 29 height 29
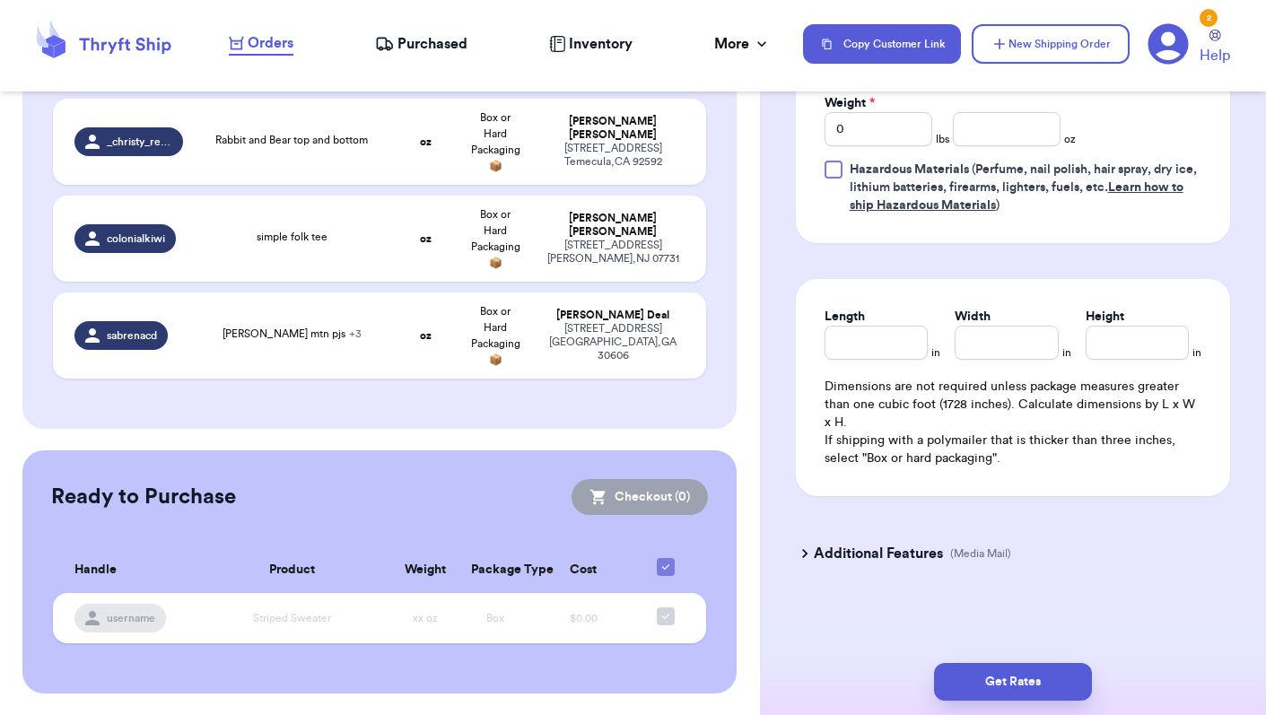
scroll to position [1352, 0]
